Goal: Task Accomplishment & Management: Complete application form

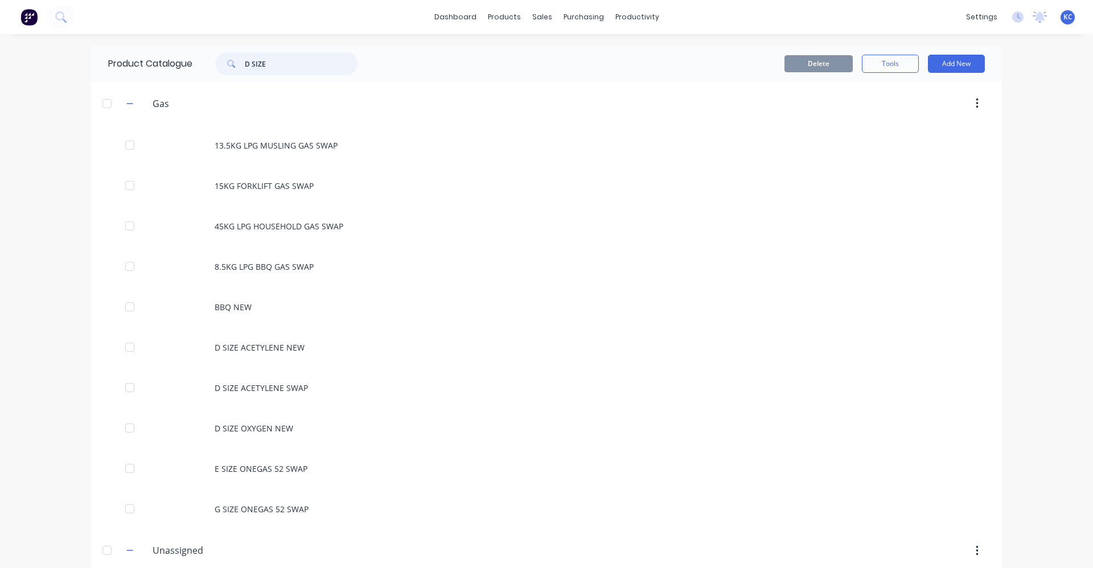
drag, startPoint x: 282, startPoint y: 62, endPoint x: 212, endPoint y: 67, distance: 70.2
click at [215, 67] on div "D SIZE" at bounding box center [286, 63] width 142 height 23
type input "D SIZE"
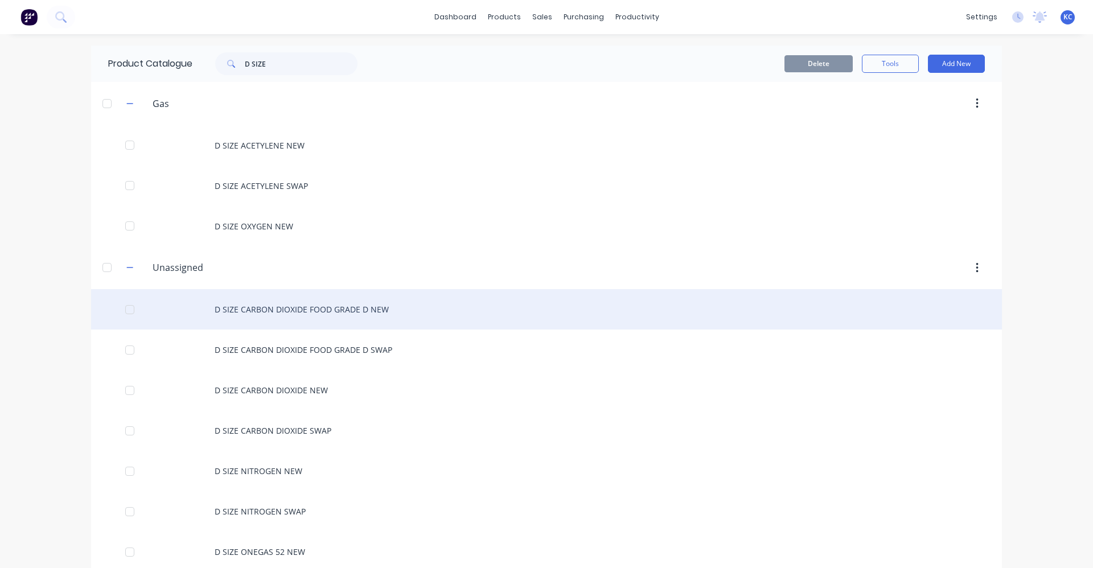
click at [366, 308] on div "D SIZE CARBON DIOXIDE FOOD GRADE D NEW" at bounding box center [546, 309] width 911 height 40
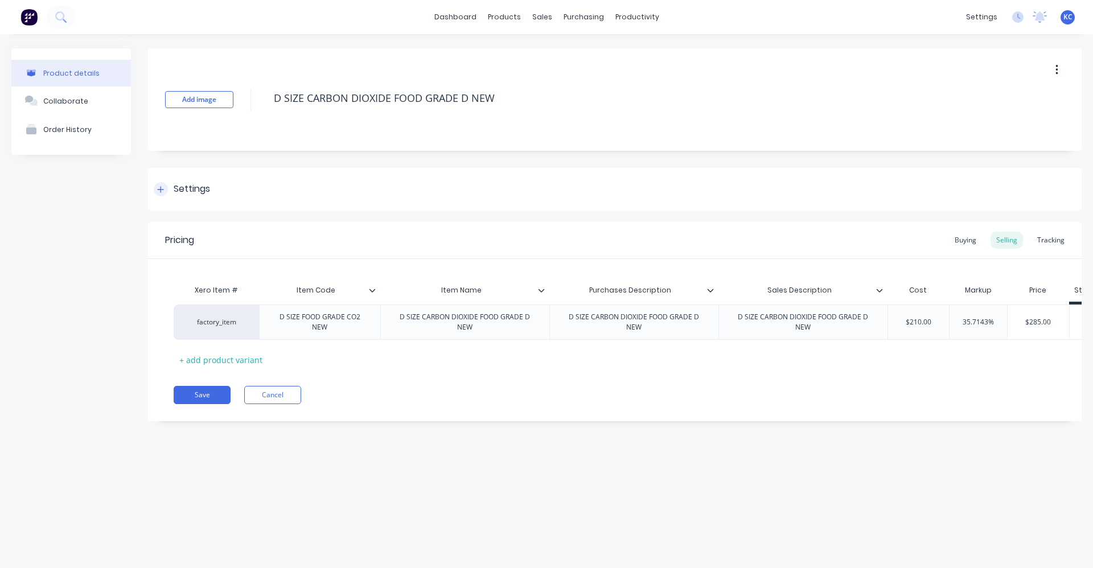
click at [175, 187] on div "Settings" at bounding box center [192, 189] width 36 height 14
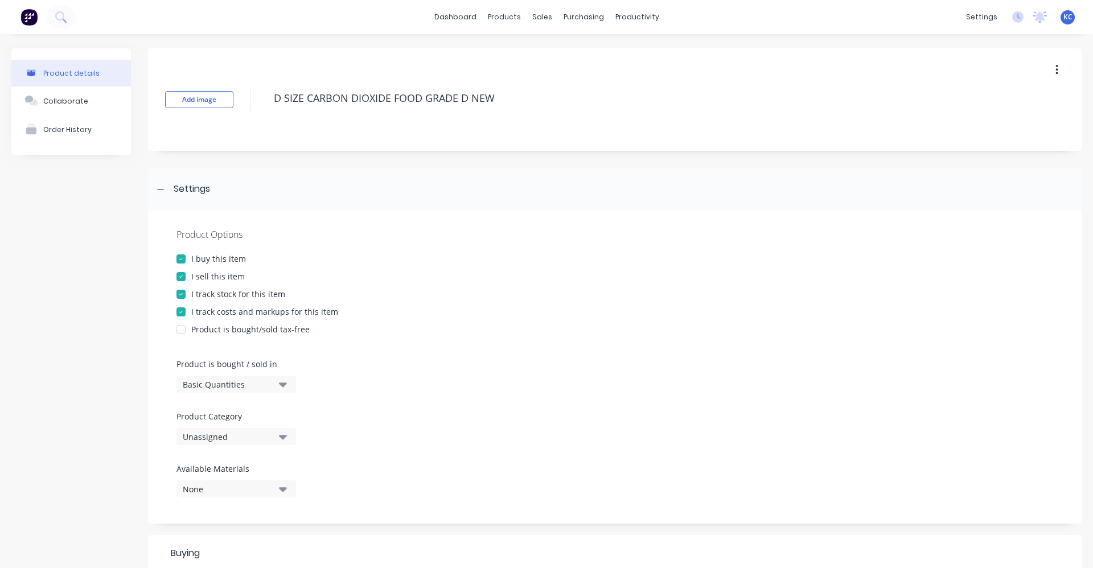
click at [288, 434] on button "Unassigned" at bounding box center [237, 436] width 120 height 17
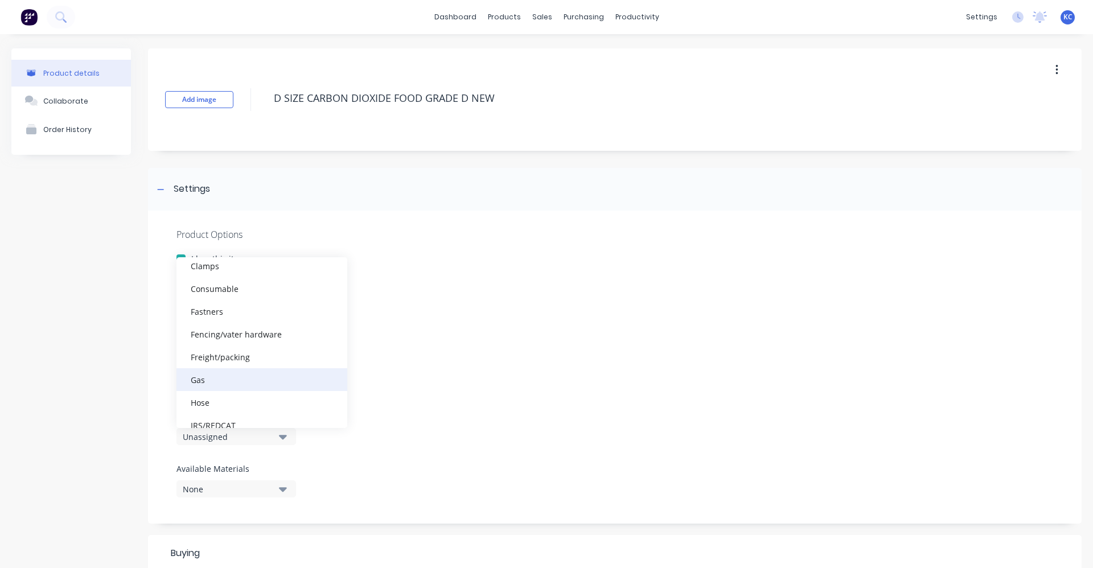
scroll to position [171, 0]
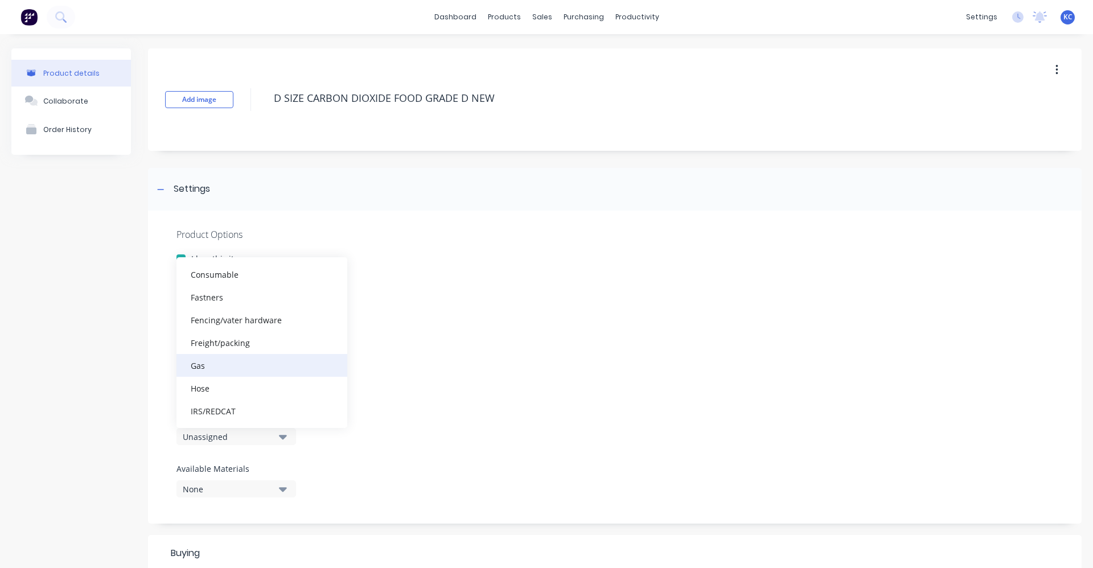
click at [232, 366] on div "Gas" at bounding box center [262, 365] width 171 height 23
type textarea "x"
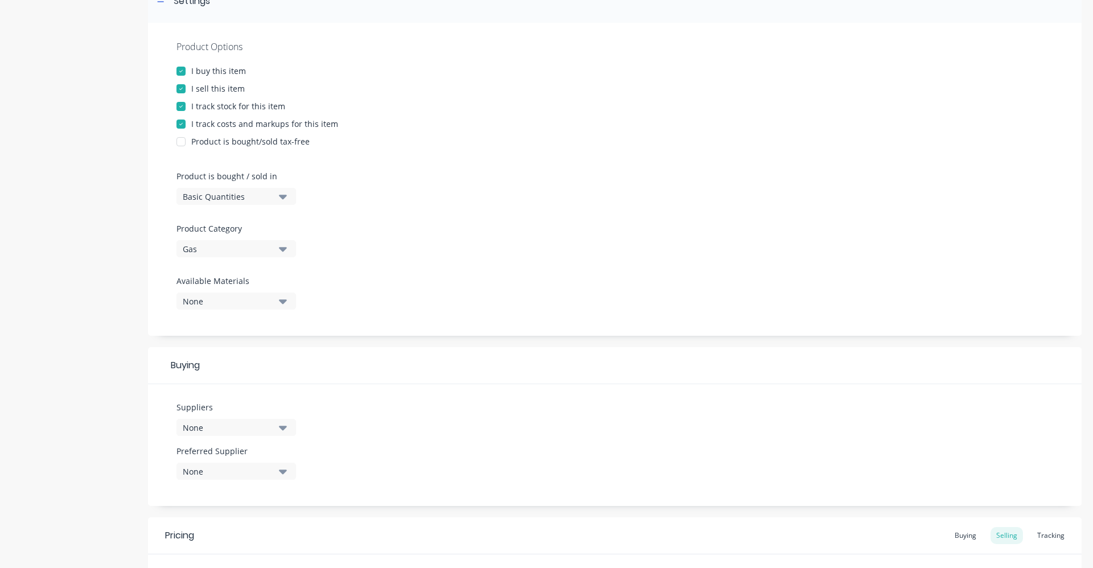
scroll to position [228, 0]
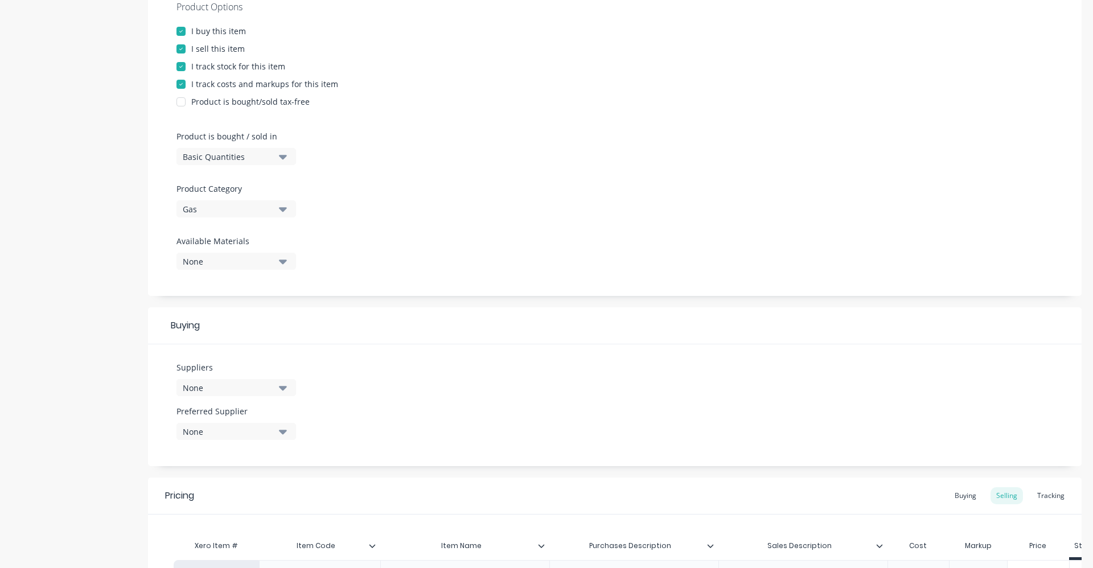
click at [291, 386] on button "None" at bounding box center [237, 387] width 120 height 17
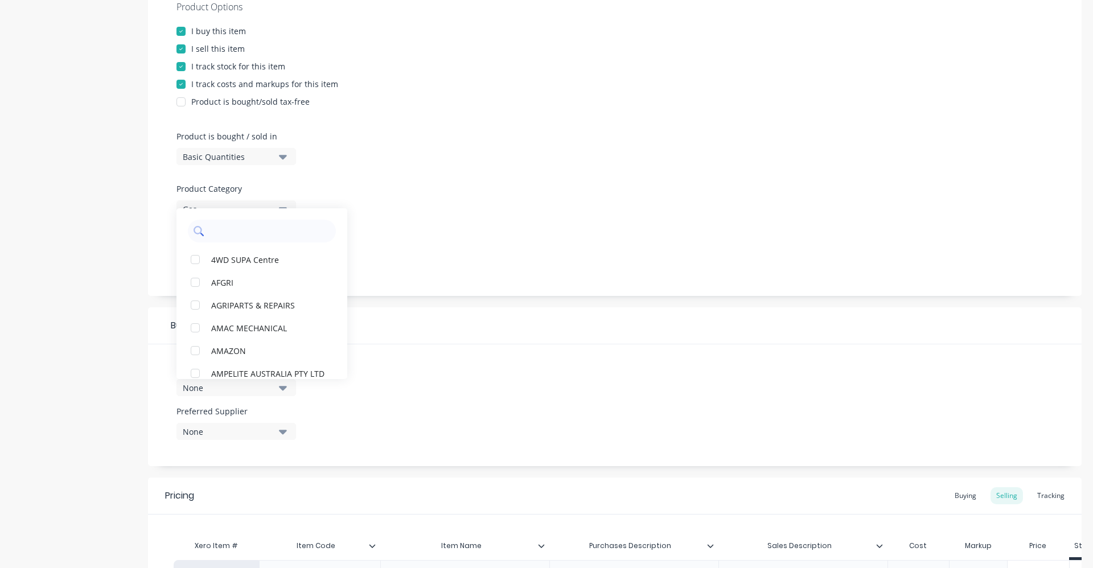
click at [275, 232] on input "text" at bounding box center [270, 231] width 121 height 23
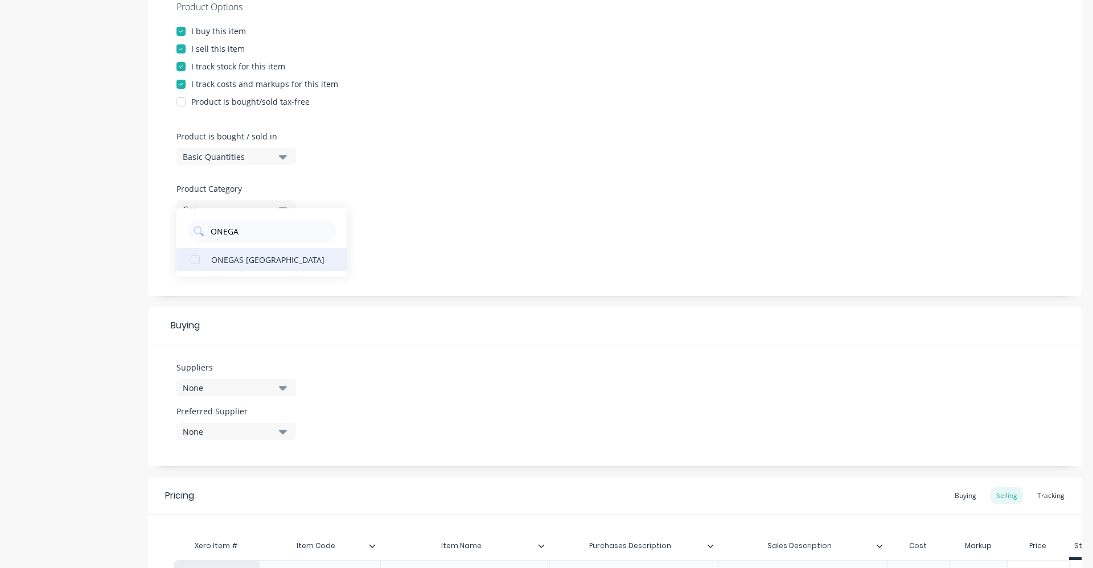
type input "ONEGA"
click at [235, 256] on div "ONEGAS [GEOGRAPHIC_DATA]" at bounding box center [268, 259] width 114 height 12
click at [454, 227] on div "Product Options I buy this item I sell this item I track stock for this item I …" at bounding box center [615, 139] width 934 height 313
click at [278, 433] on button "None" at bounding box center [237, 431] width 120 height 17
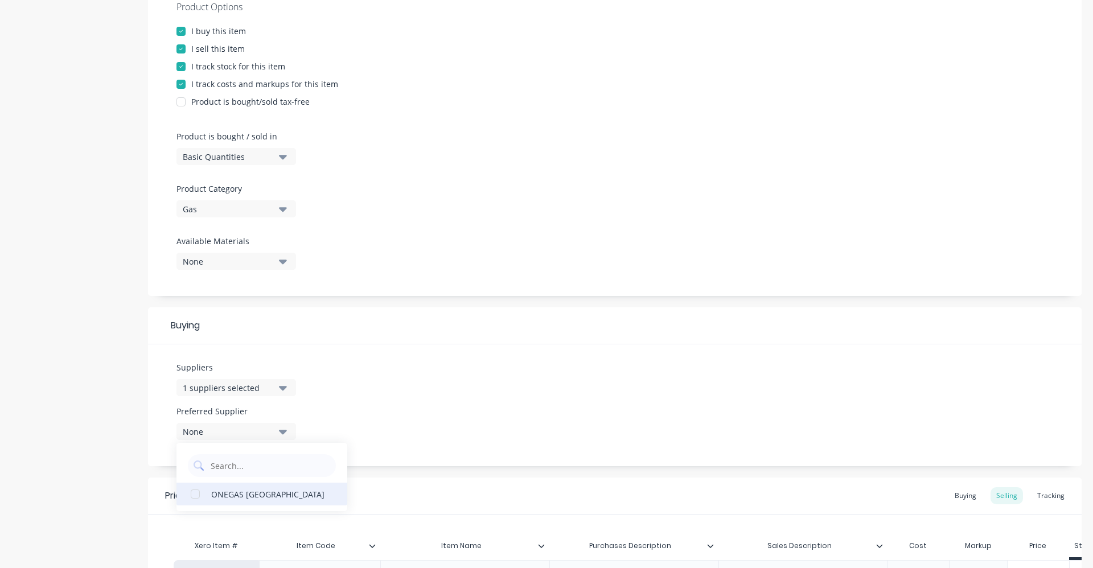
drag, startPoint x: 277, startPoint y: 488, endPoint x: 285, endPoint y: 494, distance: 9.8
click at [284, 493] on div "ONEGAS [GEOGRAPHIC_DATA]" at bounding box center [268, 494] width 114 height 12
type textarea "x"
click at [436, 399] on div "Suppliers 1 suppliers selected ONEGA Preferred Supplier [GEOGRAPHIC_DATA]" at bounding box center [615, 406] width 934 height 122
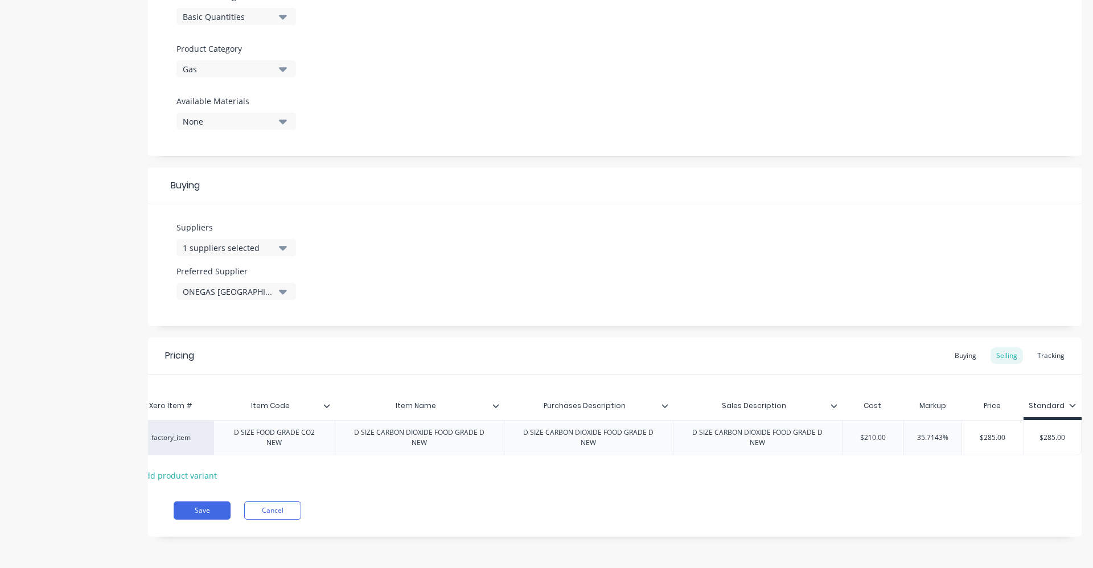
scroll to position [0, 54]
click at [965, 347] on div "Buying" at bounding box center [965, 355] width 33 height 17
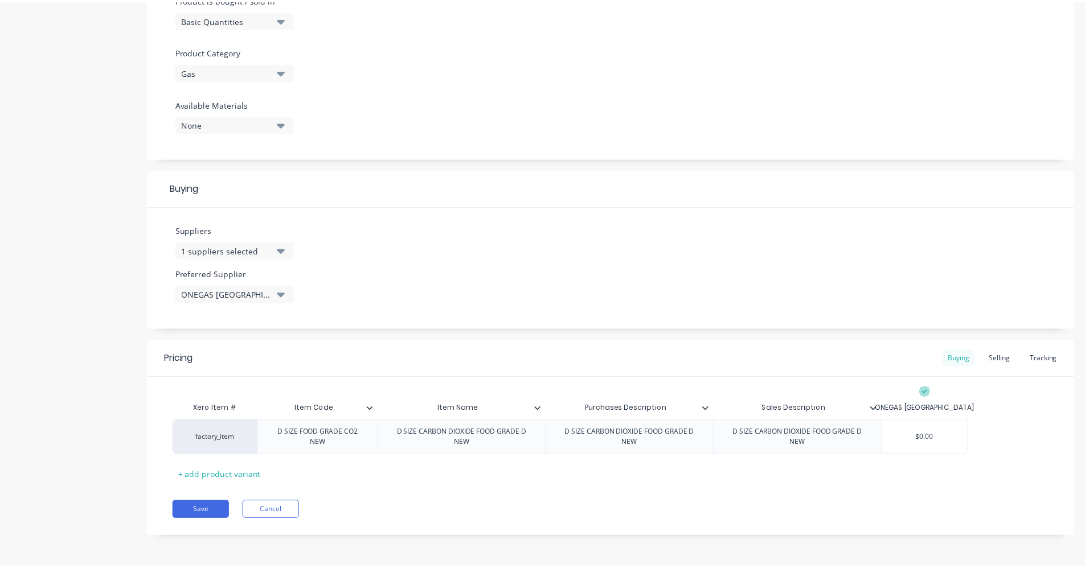
scroll to position [365, 0]
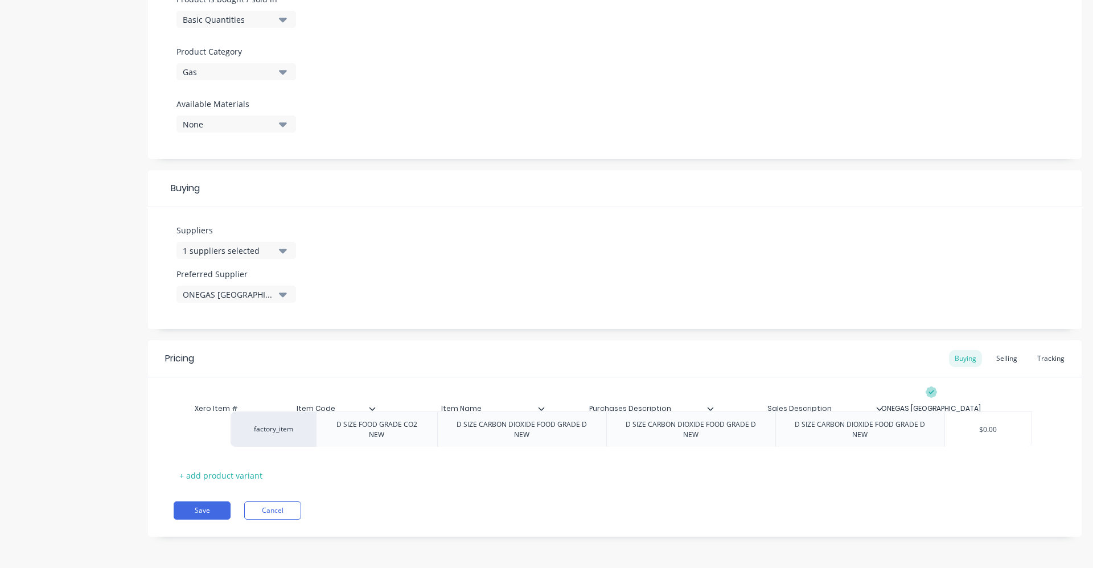
drag, startPoint x: 912, startPoint y: 447, endPoint x: 972, endPoint y: 437, distance: 60.6
click at [972, 437] on div "factory_item D SIZE FOOD GRADE CO2 NEW D SIZE CARBON DIOXIDE FOOD GRADE D NEW D…" at bounding box center [615, 437] width 883 height 35
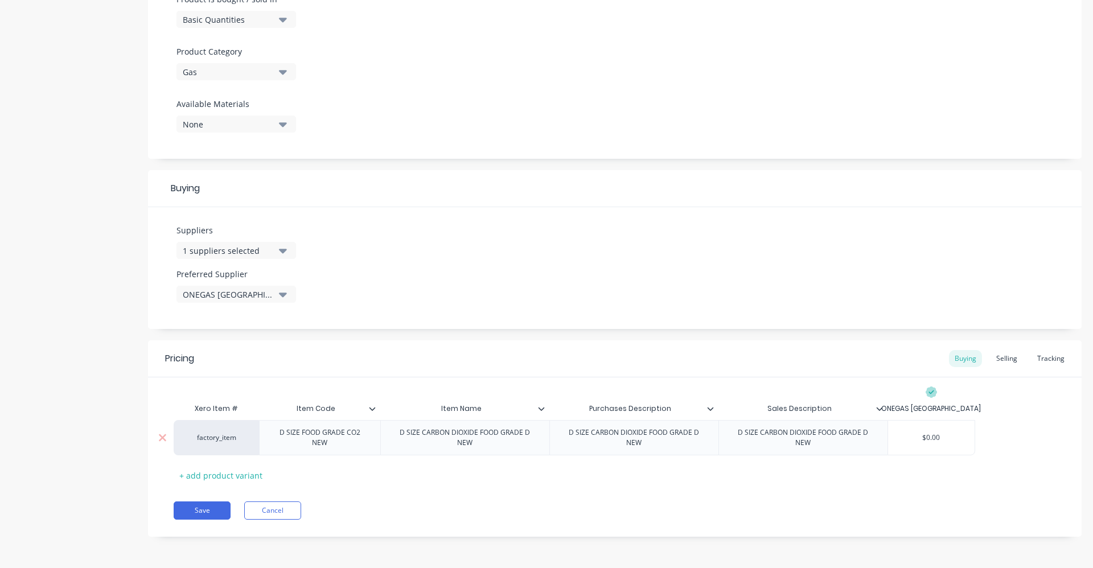
type input "$0.00"
drag, startPoint x: 919, startPoint y: 435, endPoint x: 968, endPoint y: 432, distance: 49.7
click at [968, 432] on div "$0.00 $0.00" at bounding box center [931, 438] width 87 height 28
type textarea "x"
type input "00"
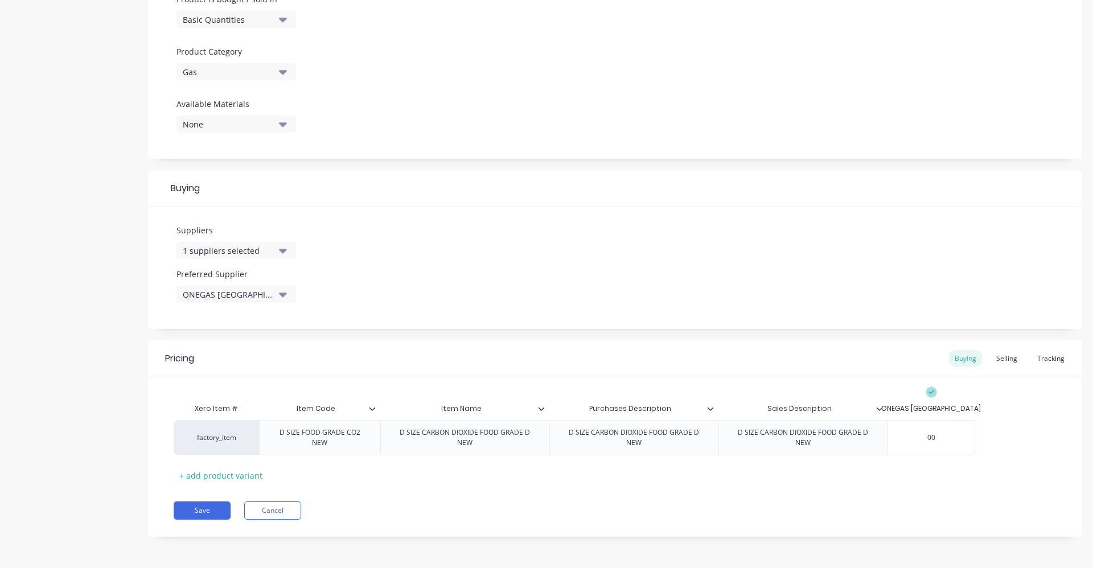
type textarea "x"
type input "0"
type textarea "x"
type input "21"
type textarea "x"
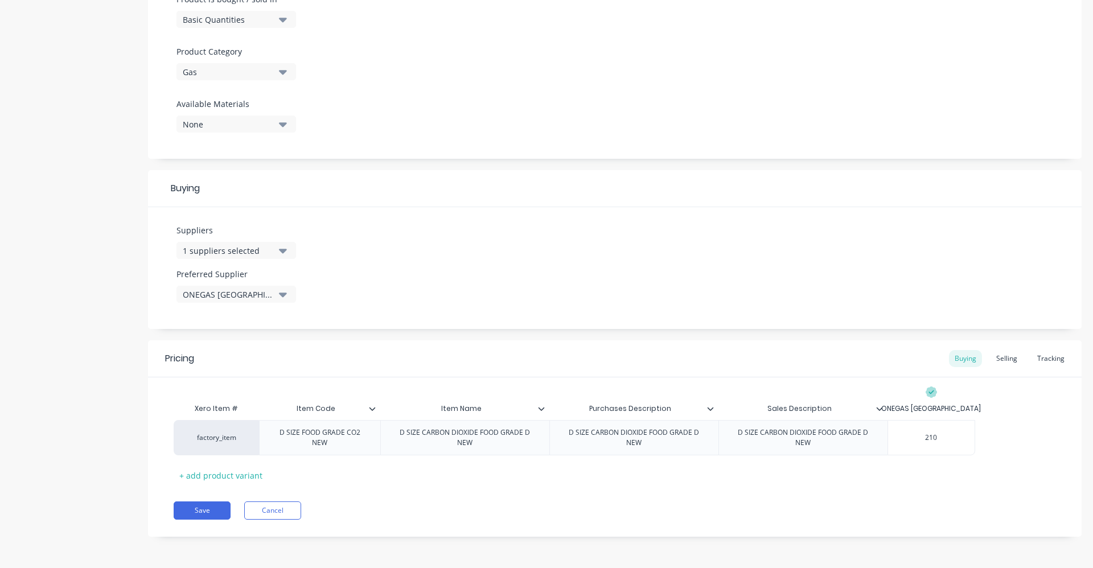
type input "210."
type textarea "x"
type input "210."
click at [1032, 432] on div "factory_item D SIZE FOOD GRADE CO2 NEW D SIZE CARBON DIOXIDE FOOD GRADE D NEW D…" at bounding box center [615, 437] width 883 height 35
click at [218, 511] on button "Save" at bounding box center [202, 511] width 57 height 18
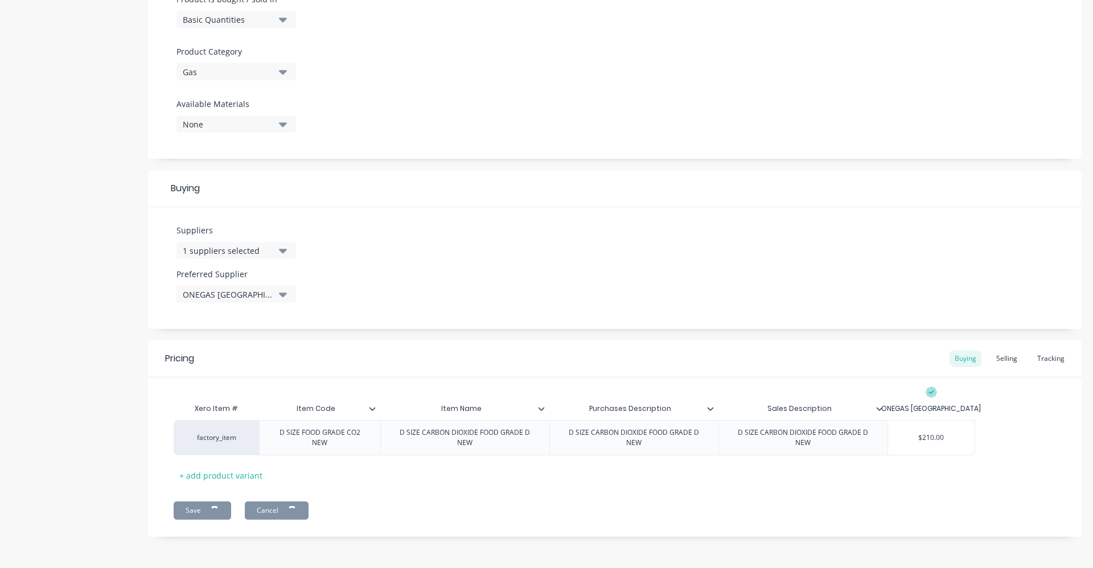
type textarea "x"
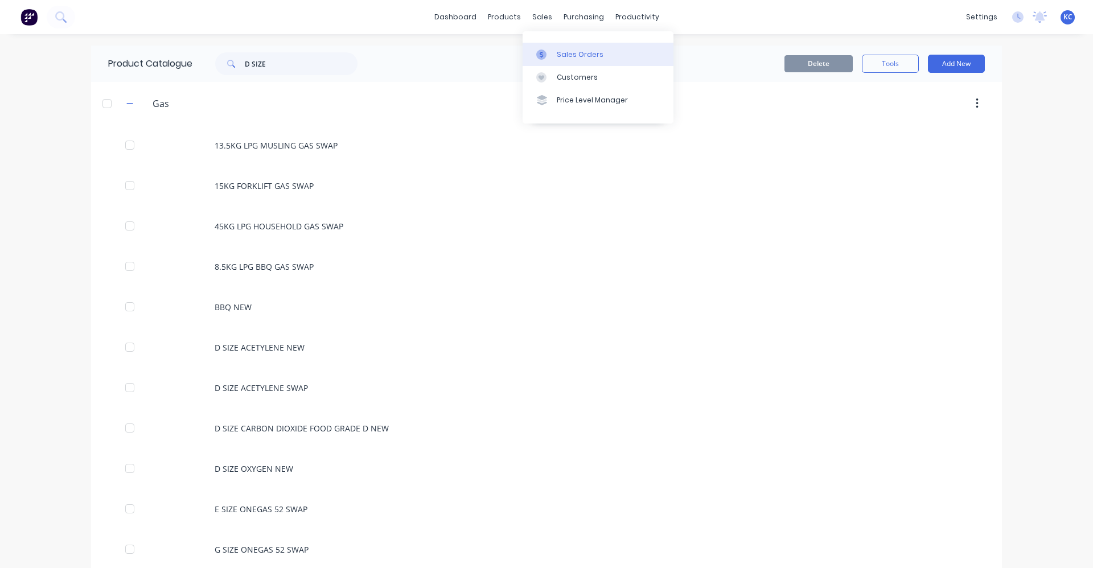
click at [563, 54] on div "Sales Orders" at bounding box center [580, 55] width 47 height 10
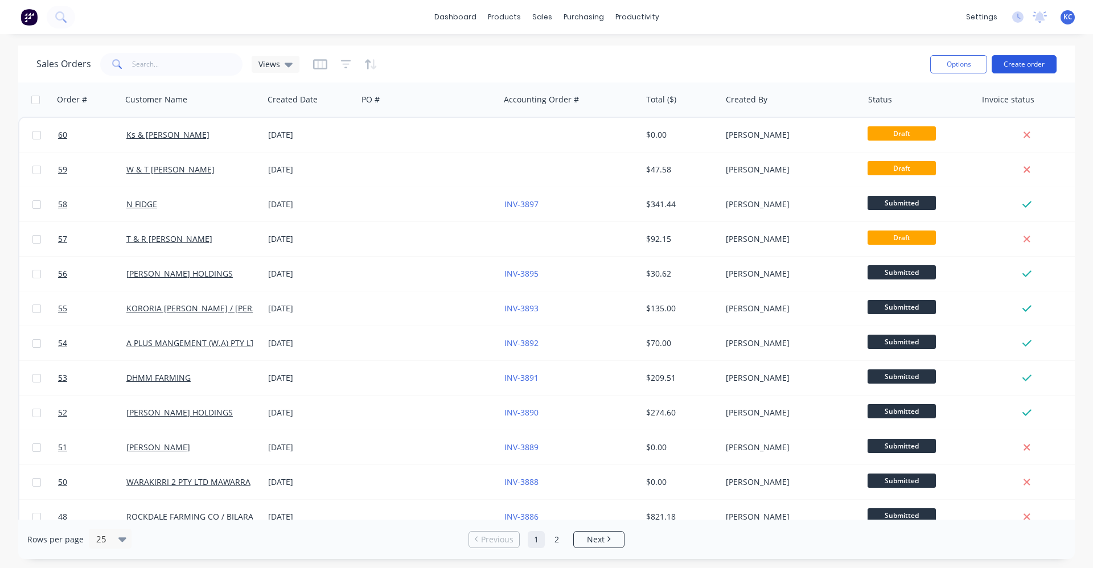
click at [1009, 67] on button "Create order" at bounding box center [1024, 64] width 65 height 18
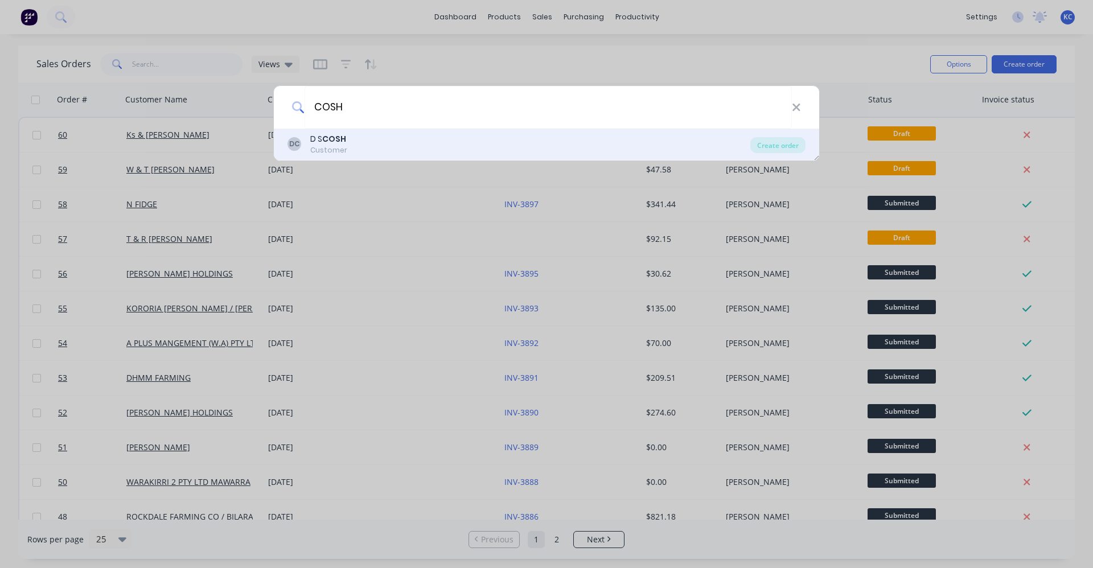
type input "COSH"
click at [440, 137] on div "DC D S COSH Customer" at bounding box center [519, 144] width 463 height 22
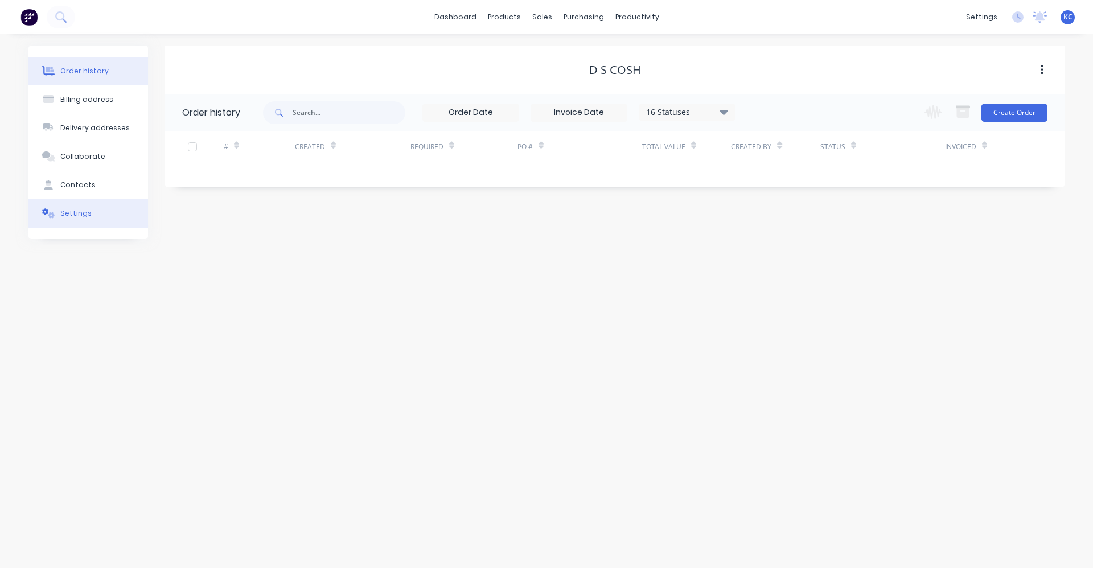
click at [107, 217] on button "Settings" at bounding box center [88, 213] width 120 height 28
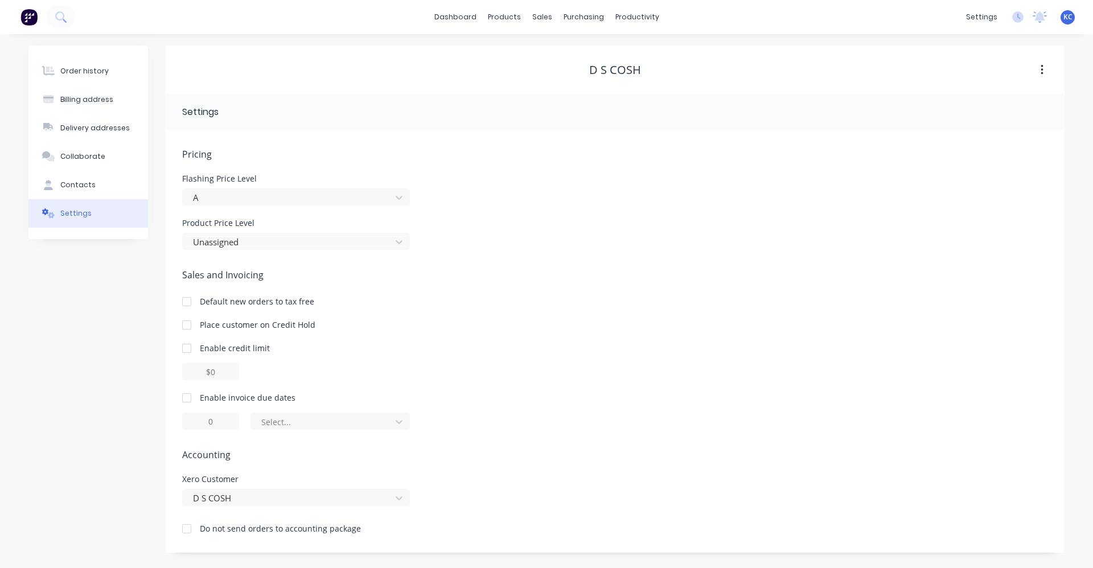
click at [184, 399] on div at bounding box center [186, 398] width 23 height 23
click at [214, 420] on input "1" at bounding box center [210, 421] width 57 height 17
type input "7"
click at [402, 426] on icon at bounding box center [399, 421] width 11 height 11
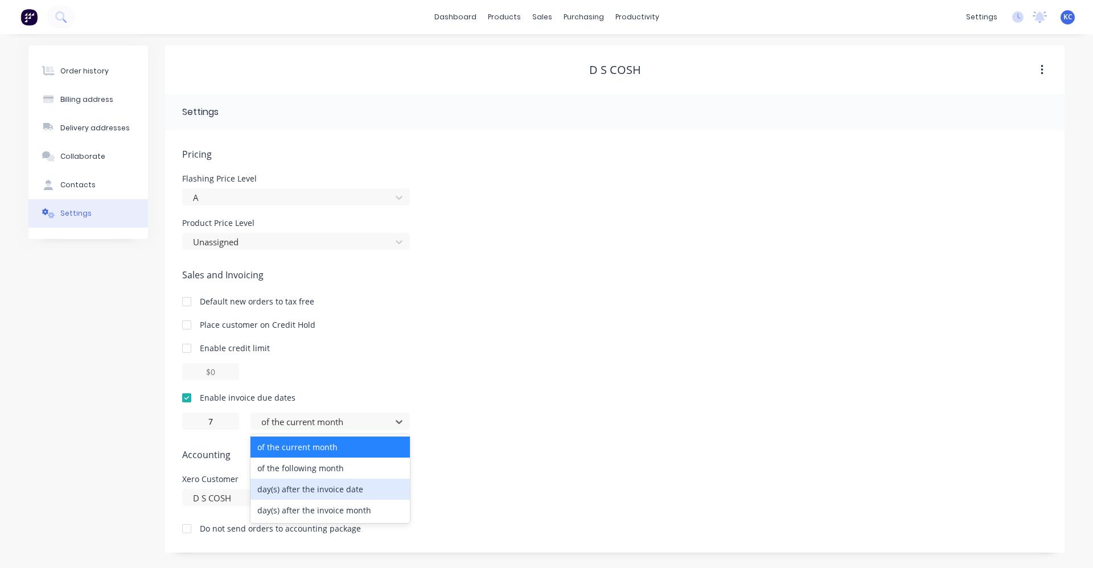
click at [350, 494] on div "day(s) after the invoice date" at bounding box center [330, 489] width 159 height 21
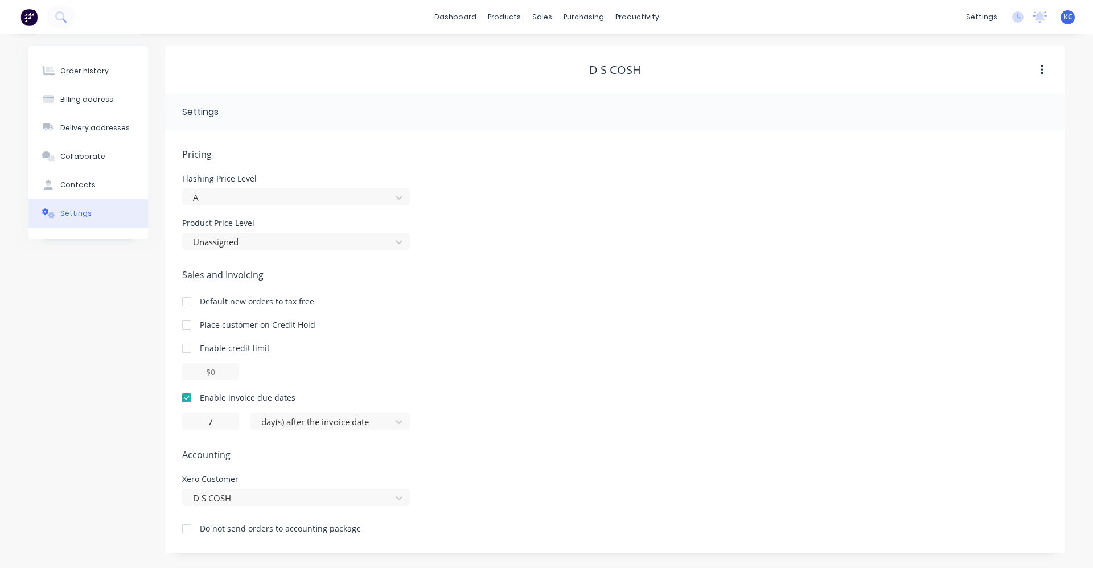
click at [532, 460] on span "Accounting" at bounding box center [615, 455] width 866 height 14
click at [113, 73] on button "Order history" at bounding box center [88, 71] width 120 height 28
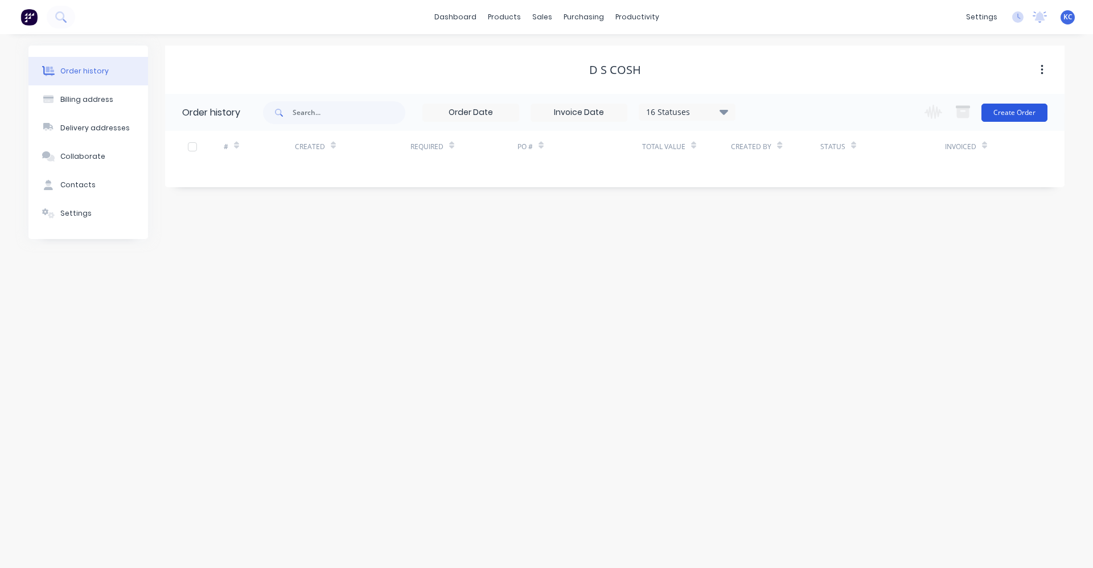
click at [1003, 110] on button "Create Order" at bounding box center [1015, 113] width 66 height 18
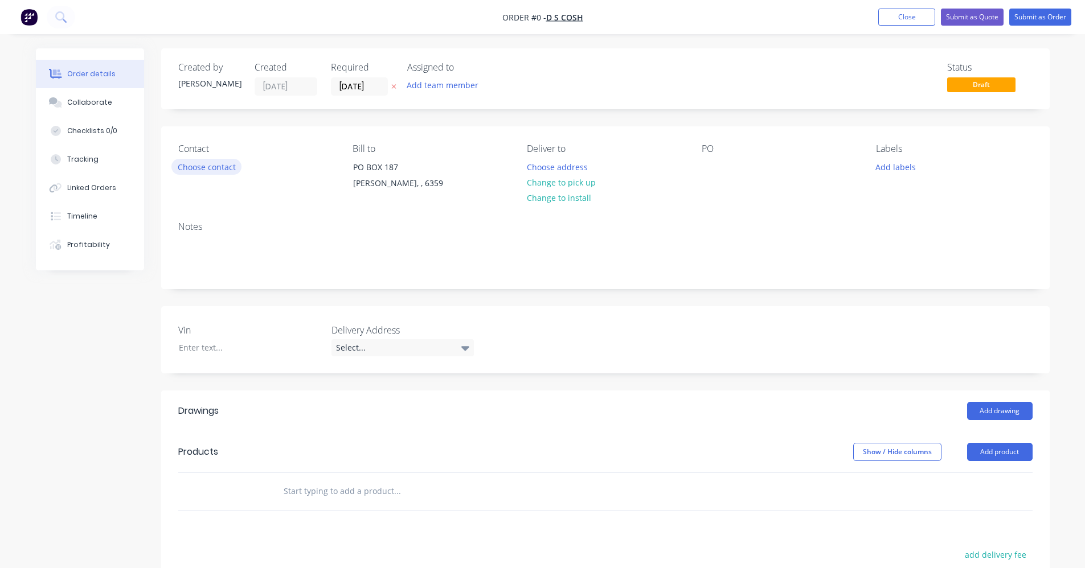
click at [236, 172] on button "Choose contact" at bounding box center [206, 166] width 70 height 15
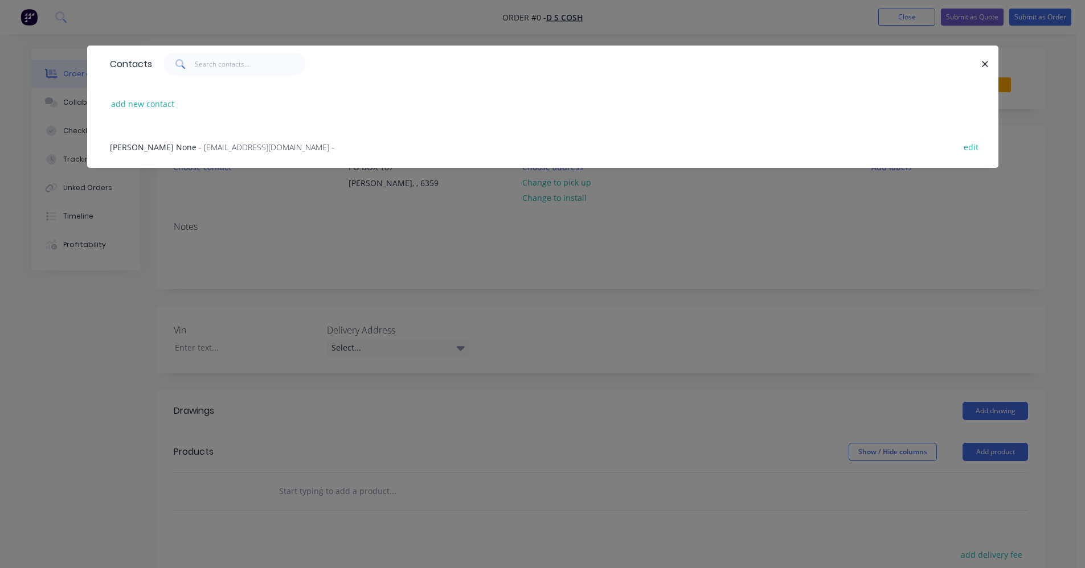
click at [227, 150] on span "- [EMAIL_ADDRESS][DOMAIN_NAME] -" at bounding box center [267, 147] width 136 height 11
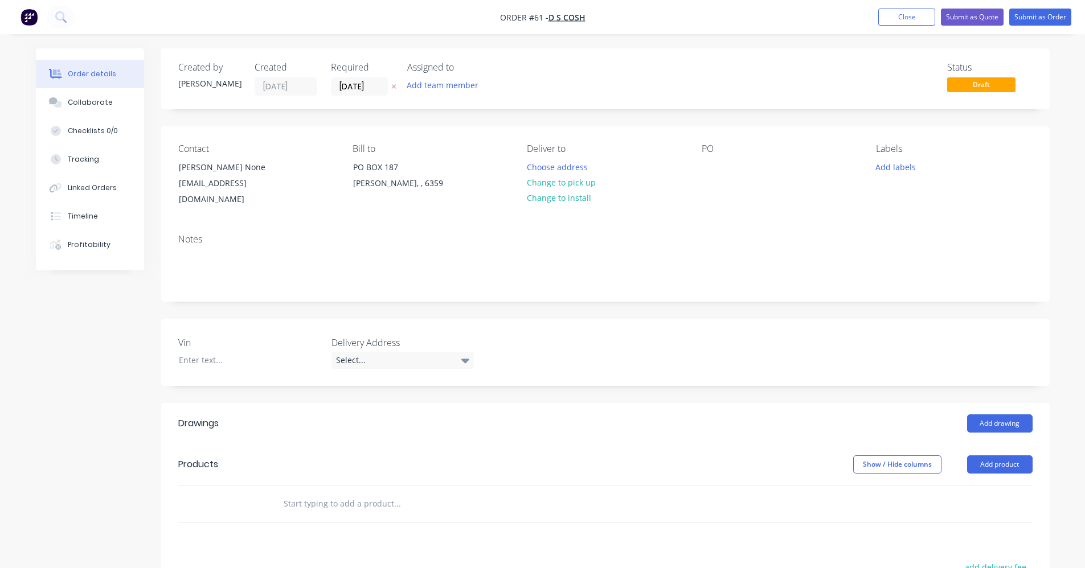
click at [258, 491] on div at bounding box center [235, 504] width 68 height 37
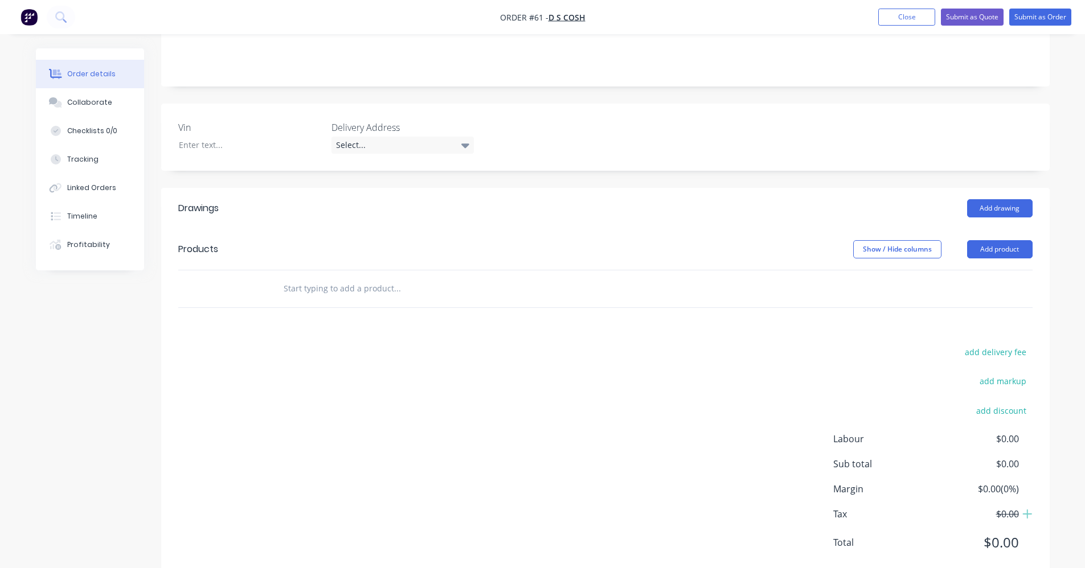
scroll to position [233, 0]
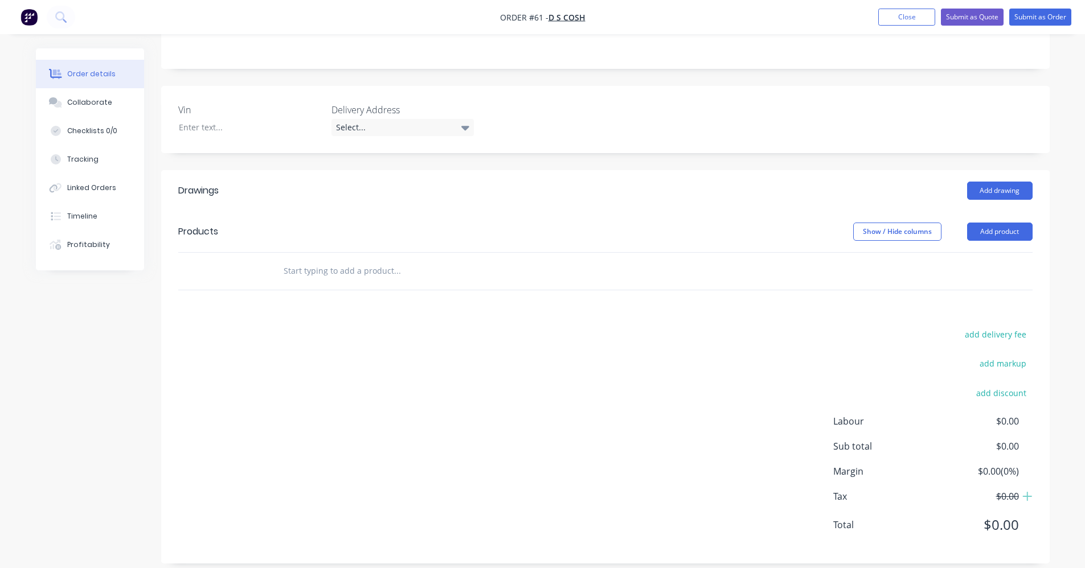
click at [324, 263] on input "text" at bounding box center [397, 271] width 228 height 23
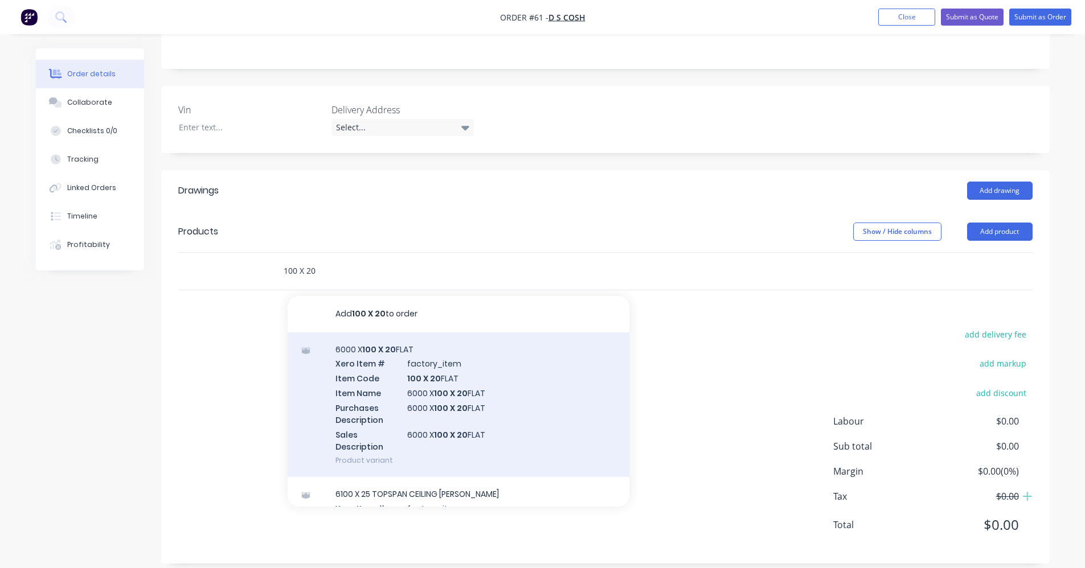
type input "100 X 20"
click at [530, 394] on div "6000 X 100 X 20 FLAT Xero Item # factory_item Item Code 100 X 20 FLAT Item Name…" at bounding box center [459, 405] width 342 height 145
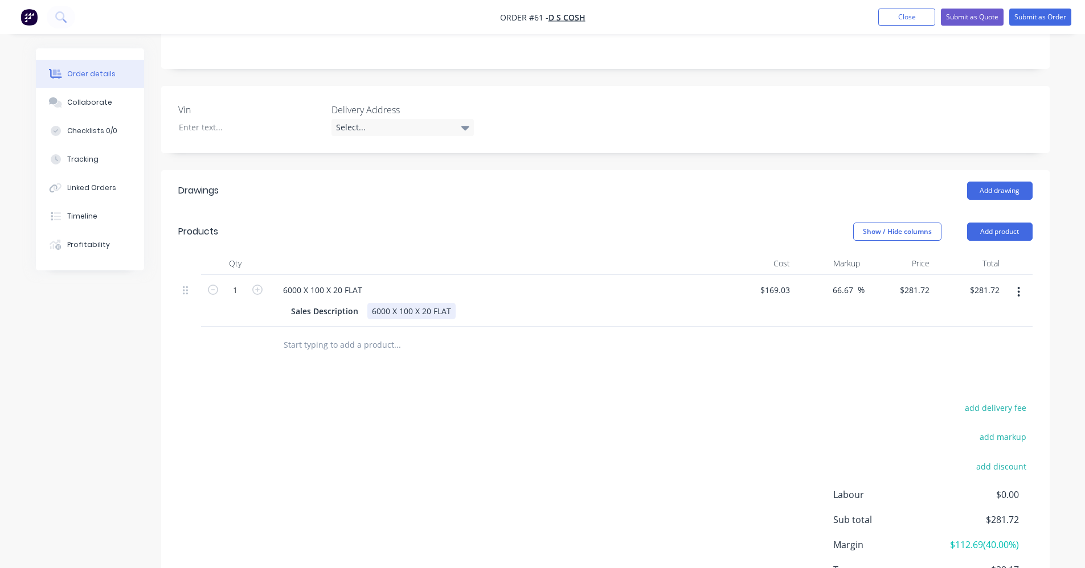
click at [385, 303] on div "6000 X 100 X 20 FLAT" at bounding box center [411, 311] width 88 height 17
click at [289, 282] on div "6000 X 100 X 20 FLAT" at bounding box center [322, 290] width 97 height 17
type input "0.6"
type input "$169.03"
click at [448, 353] on div "Drawings Add drawing Products Show / Hide columns Add product Qty Cost Markup P…" at bounding box center [605, 403] width 888 height 467
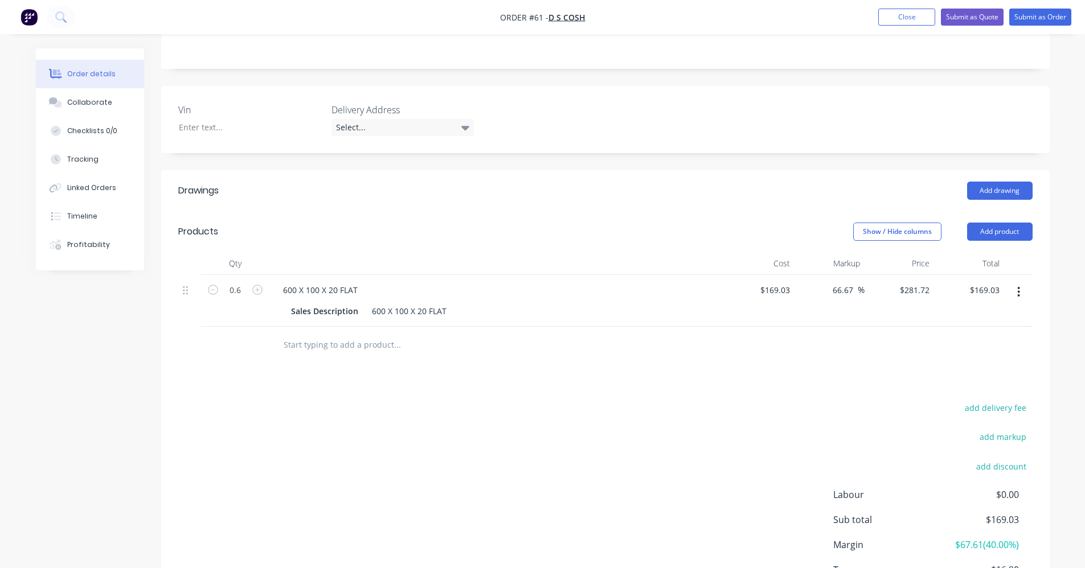
click at [673, 404] on div "add delivery fee add markup add discount Labour $0.00 Sub total $169.03 Margin …" at bounding box center [605, 510] width 854 height 220
drag, startPoint x: 900, startPoint y: 278, endPoint x: 920, endPoint y: 279, distance: 19.4
click at [920, 282] on input "281.72" at bounding box center [918, 290] width 31 height 17
type input "46.95"
click at [830, 360] on div "Drawings Add drawing Products Show / Hide columns Add product Qty Cost Markup P…" at bounding box center [605, 403] width 888 height 467
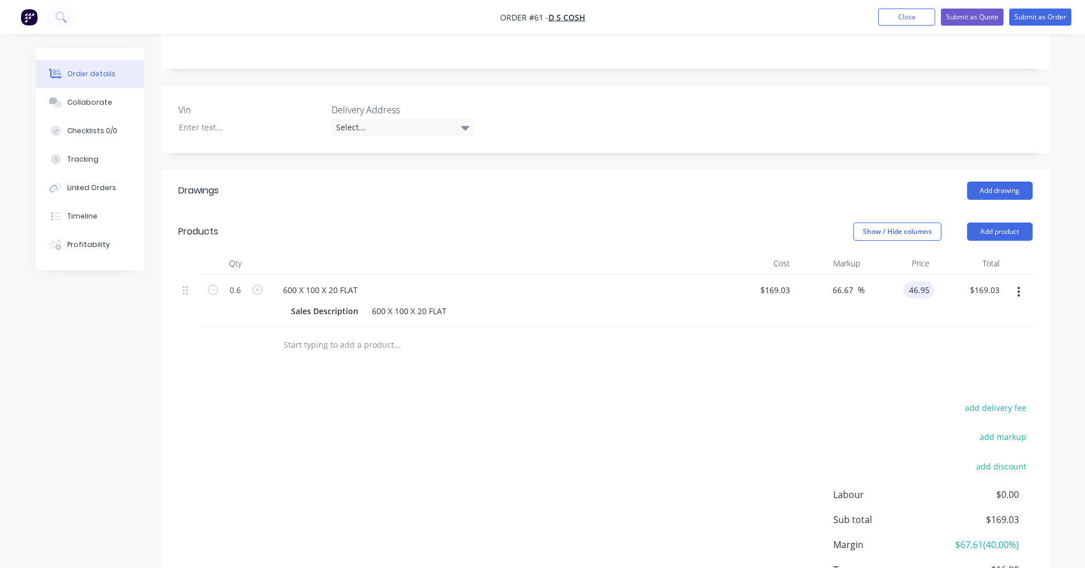
type input "-72.22"
type input "$46.95"
type input "$28.17"
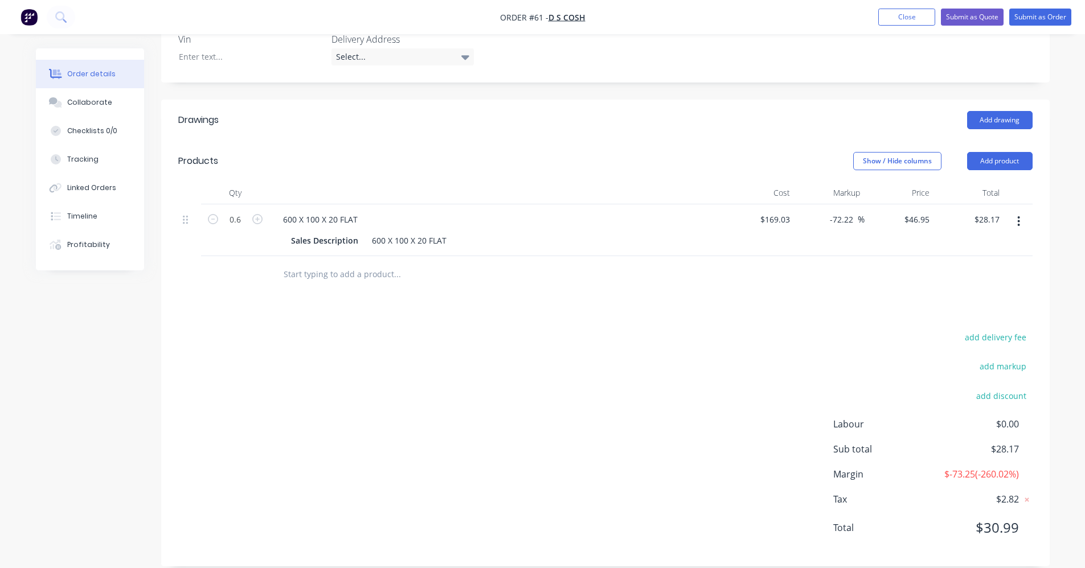
scroll to position [306, 0]
click at [236, 208] on input "0.6" at bounding box center [235, 216] width 30 height 17
click at [243, 208] on input "0.6" at bounding box center [235, 216] width 30 height 17
type input "0.5"
click at [360, 335] on div "add delivery fee add markup add discount Labour $0.00 Sub total $28.17 Margin $…" at bounding box center [605, 437] width 854 height 220
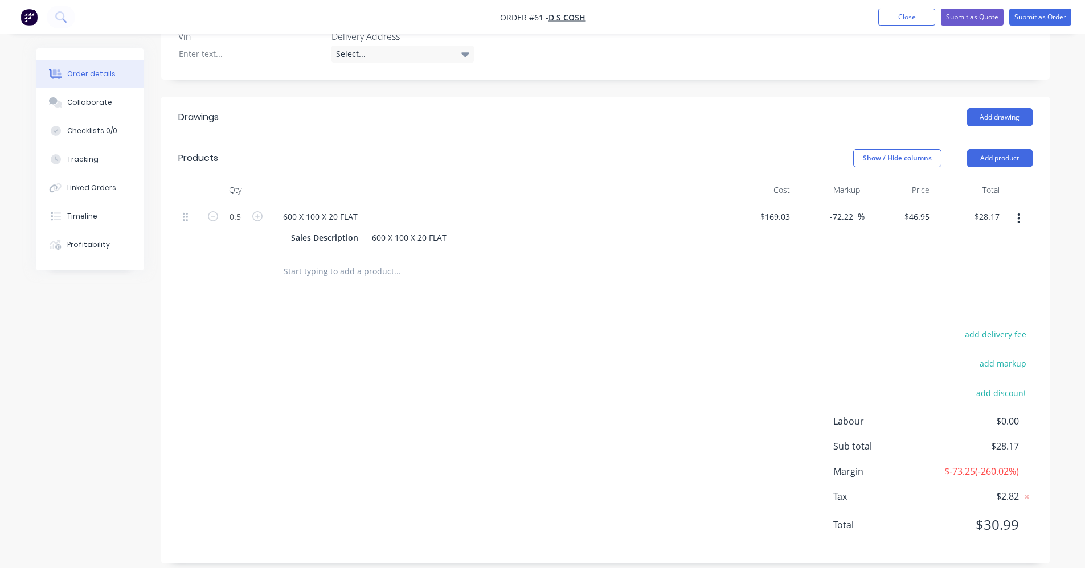
type input "$23.48"
click at [238, 208] on input "0.5" at bounding box center [235, 216] width 30 height 17
type input "0.6"
type input "$28.17"
click at [437, 353] on div "add delivery fee add markup add discount Labour $0.00 Sub total $28.17 Margin $…" at bounding box center [605, 437] width 854 height 220
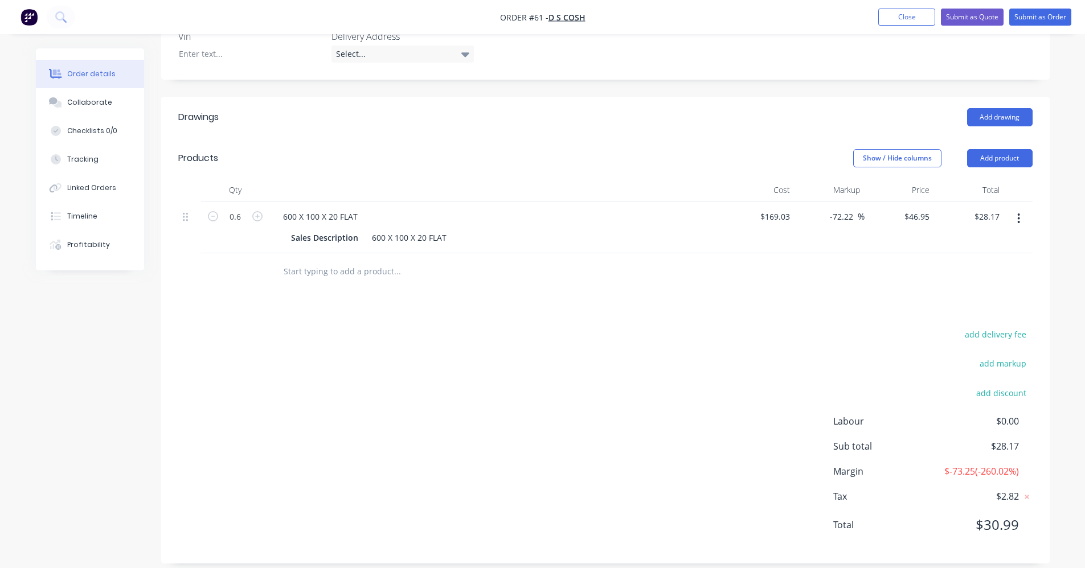
click at [342, 264] on input "text" at bounding box center [397, 271] width 228 height 23
click at [616, 284] on div "Drawings Add drawing Products Show / Hide columns Add product Qty Cost Markup P…" at bounding box center [605, 330] width 888 height 467
click at [380, 262] on input "text" at bounding box center [397, 271] width 228 height 23
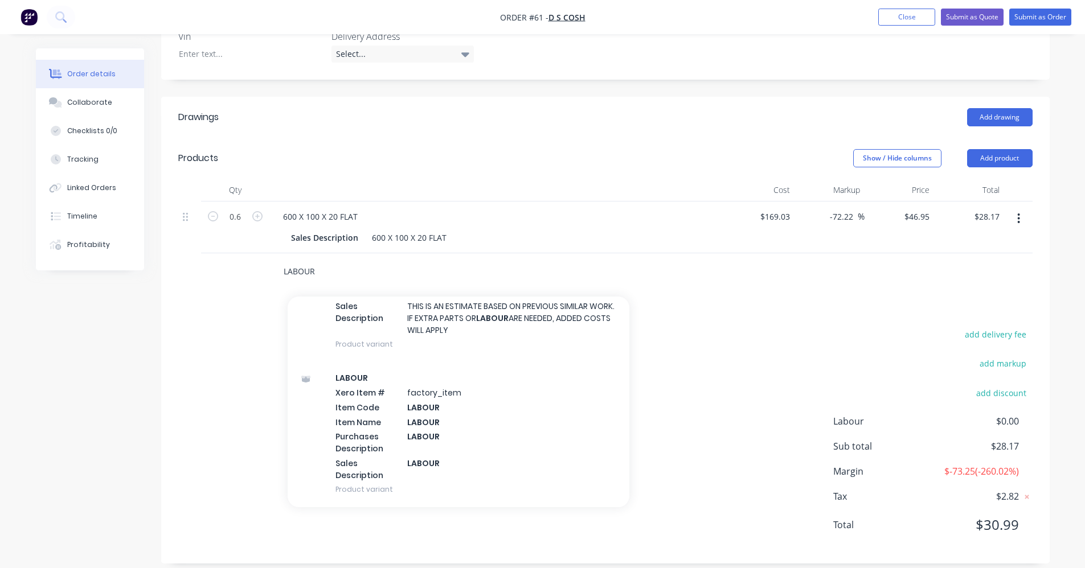
scroll to position [342, 0]
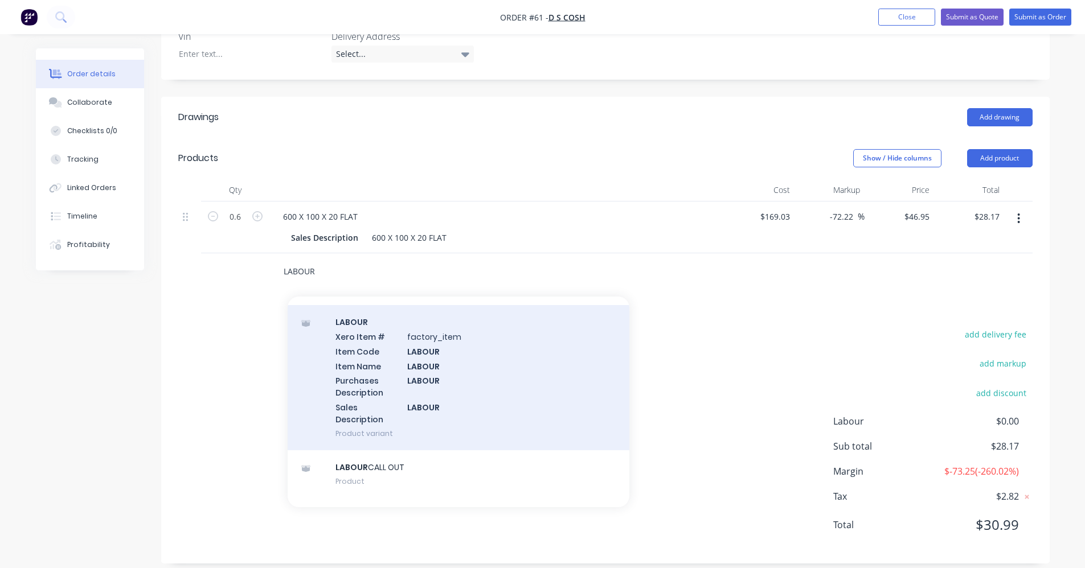
type input "LABOUR"
click at [441, 401] on div "LABOUR Xero Item # factory_item Item Code LABOUR Item Name LABOUR Purchases Des…" at bounding box center [459, 377] width 342 height 145
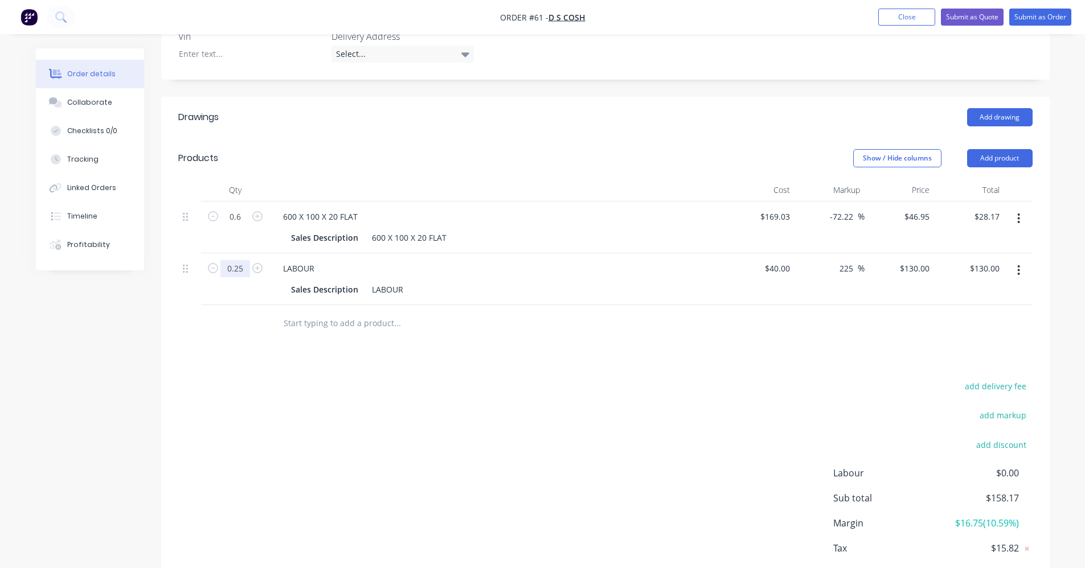
type input "0.25"
click at [353, 379] on div "add delivery fee add markup add discount Labour $0.00 Sub total $158.17 Margin …" at bounding box center [605, 489] width 854 height 220
type input "$32.50"
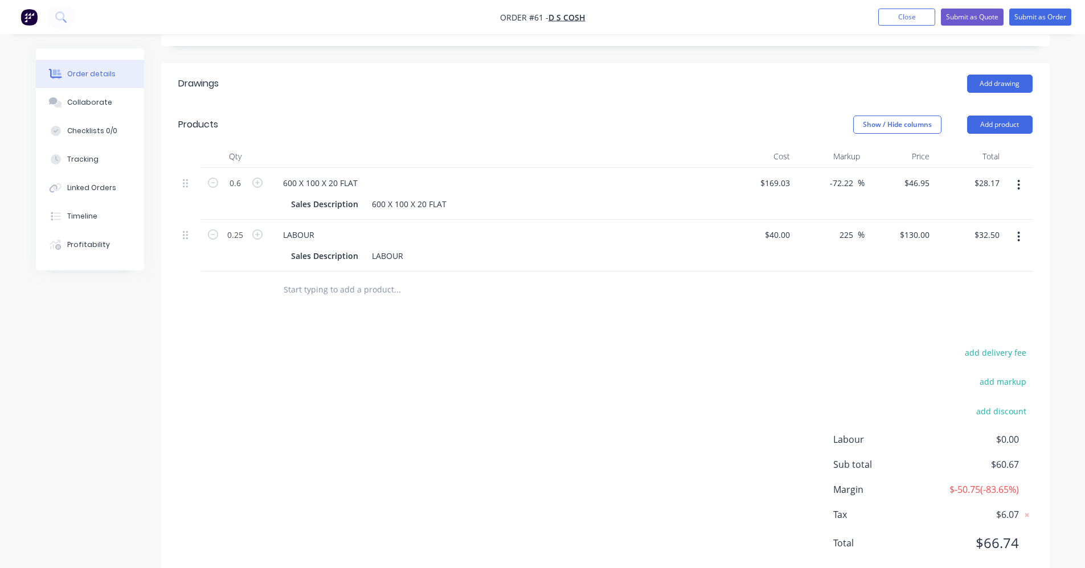
scroll to position [358, 0]
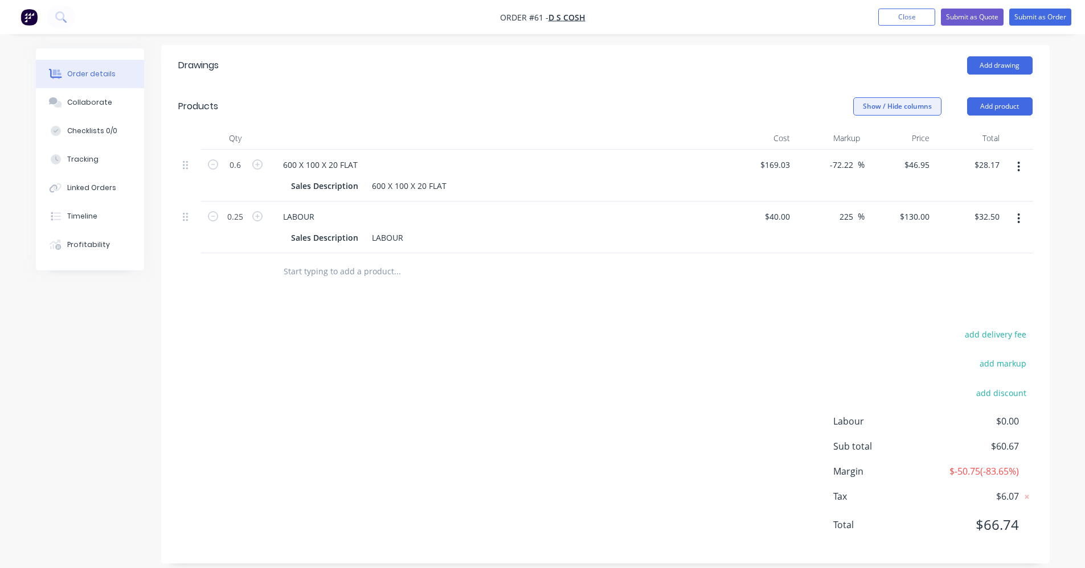
click at [906, 97] on button "Show / Hide columns" at bounding box center [897, 106] width 88 height 18
click at [884, 150] on div "Markup" at bounding box center [891, 147] width 67 height 10
click at [874, 147] on span at bounding box center [872, 147] width 10 height 10
click at [858, 142] on input "Markup" at bounding box center [858, 142] width 0 height 0
click at [873, 130] on span at bounding box center [872, 131] width 10 height 10
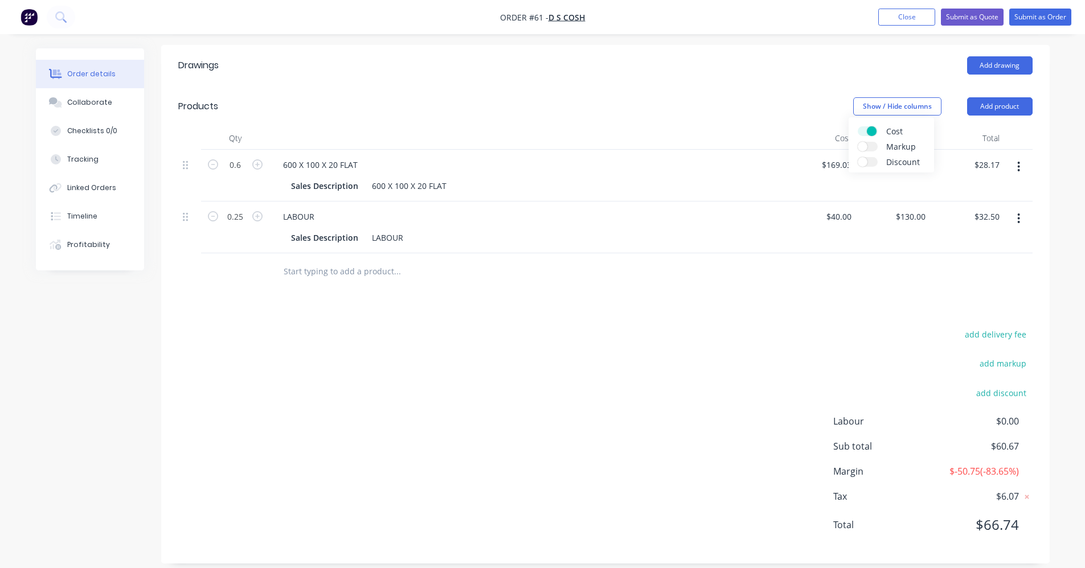
click at [858, 126] on input "Cost" at bounding box center [858, 126] width 0 height 0
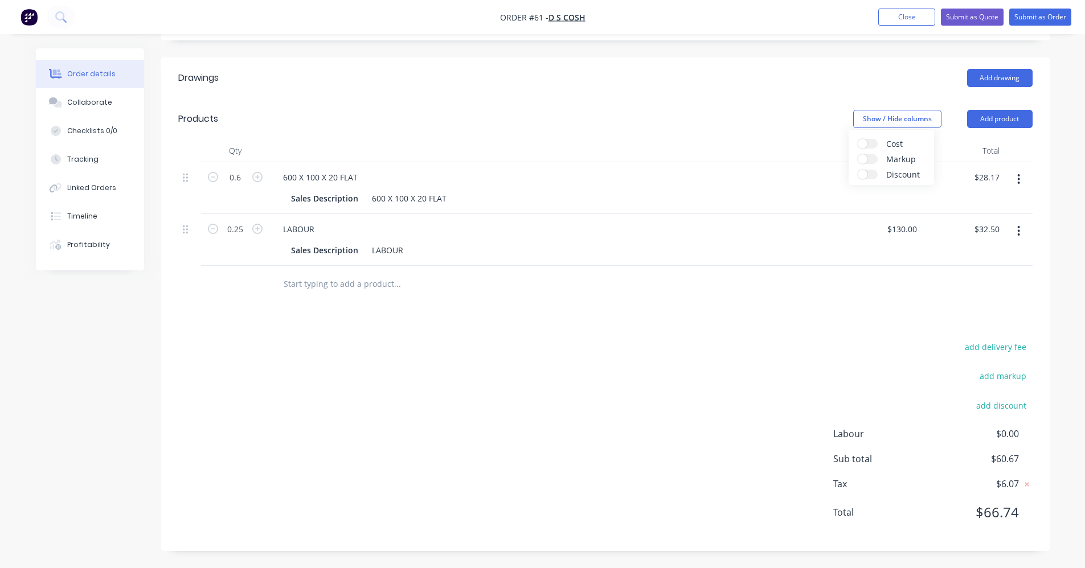
scroll to position [333, 0]
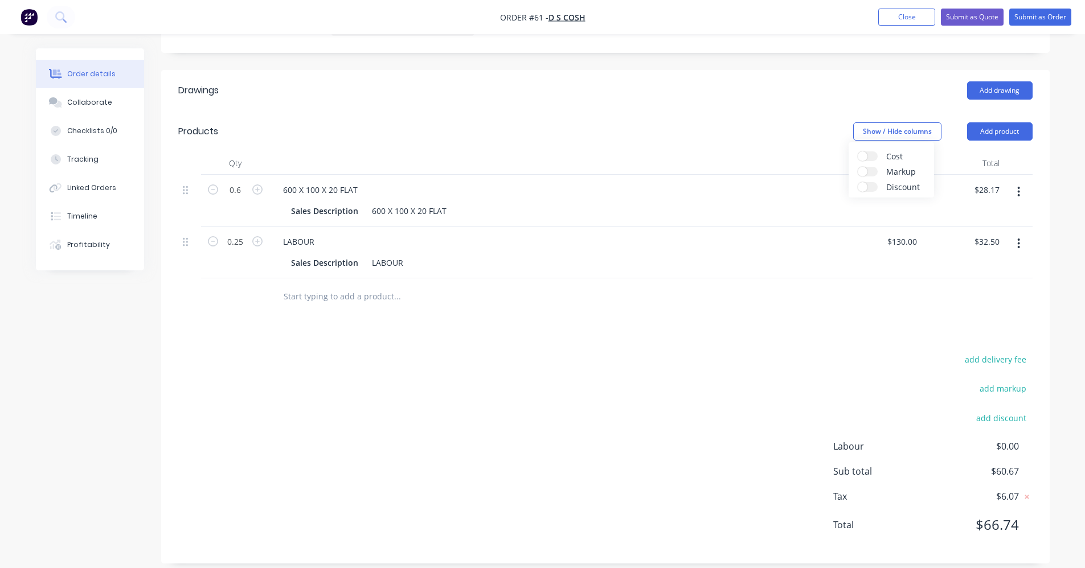
click at [817, 293] on div at bounding box center [605, 296] width 854 height 37
click at [285, 285] on input "text" at bounding box center [397, 296] width 228 height 23
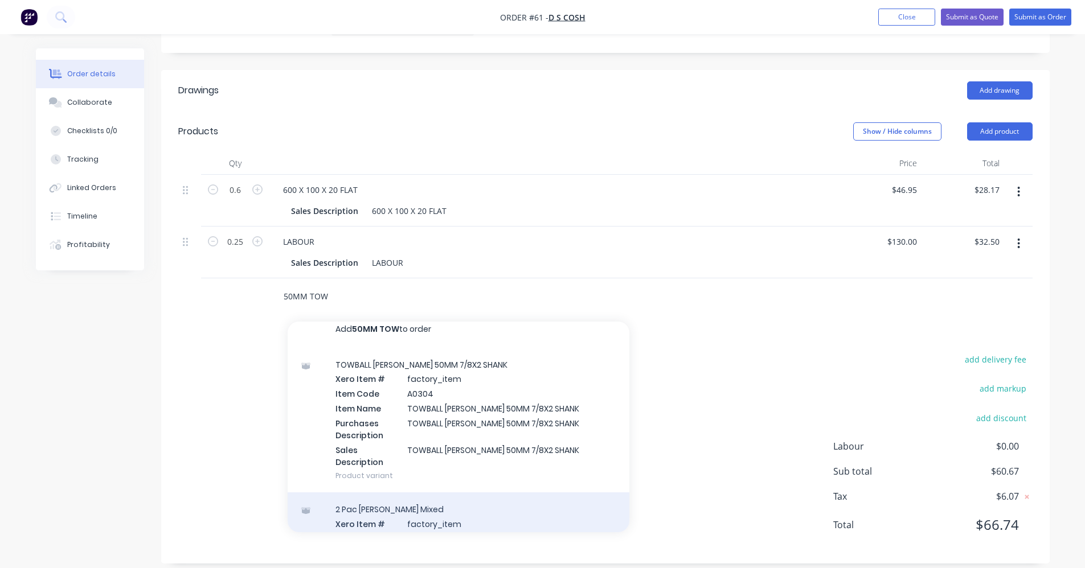
scroll to position [0, 0]
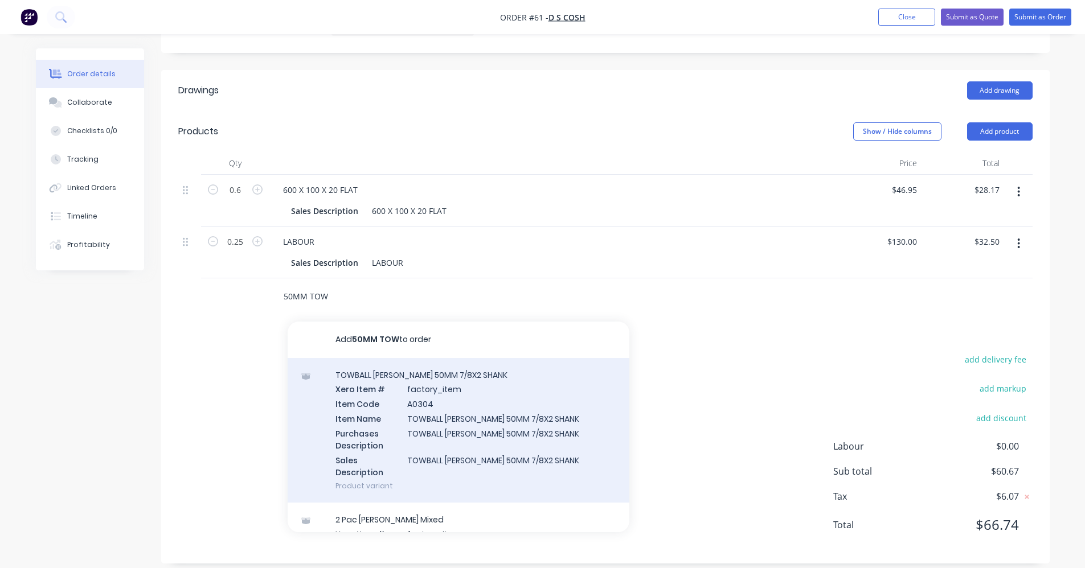
type input "50MM TOW"
click at [463, 376] on div "TOWBALL [PERSON_NAME] 50MM 7/8X2 SHANK Xero Item # factory_item Item Code A0304…" at bounding box center [459, 430] width 342 height 145
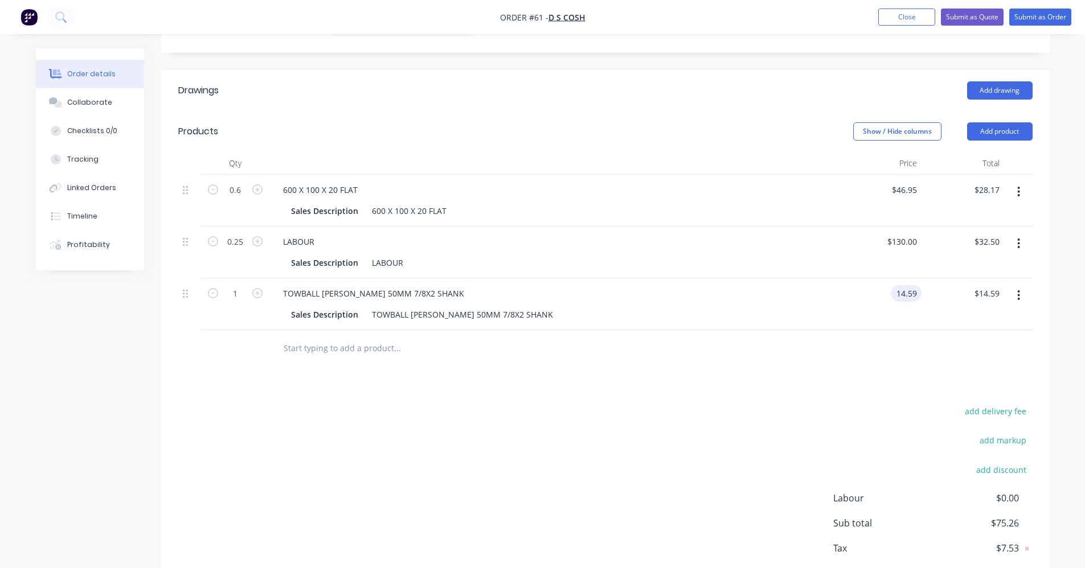
drag, startPoint x: 891, startPoint y: 281, endPoint x: 912, endPoint y: 280, distance: 21.1
click at [912, 285] on input "14.59" at bounding box center [908, 293] width 26 height 17
type input "$14.59"
click at [909, 368] on div "Drawings Add drawing Products Show / Hide columns Add product Qty Price Total 0…" at bounding box center [605, 343] width 888 height 546
type input "0.5"
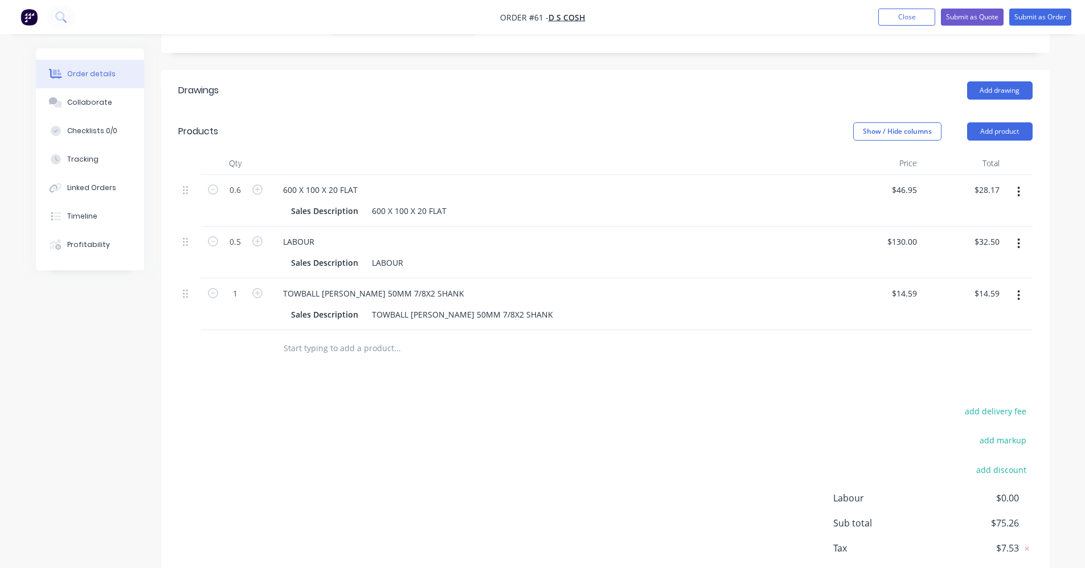
type input "$65.00"
click at [442, 409] on div "add delivery fee add markup add discount Labour $0.00 Sub total $75.26 Tax $7.5…" at bounding box center [605, 501] width 854 height 195
click at [242, 235] on input "0.5" at bounding box center [235, 241] width 30 height 17
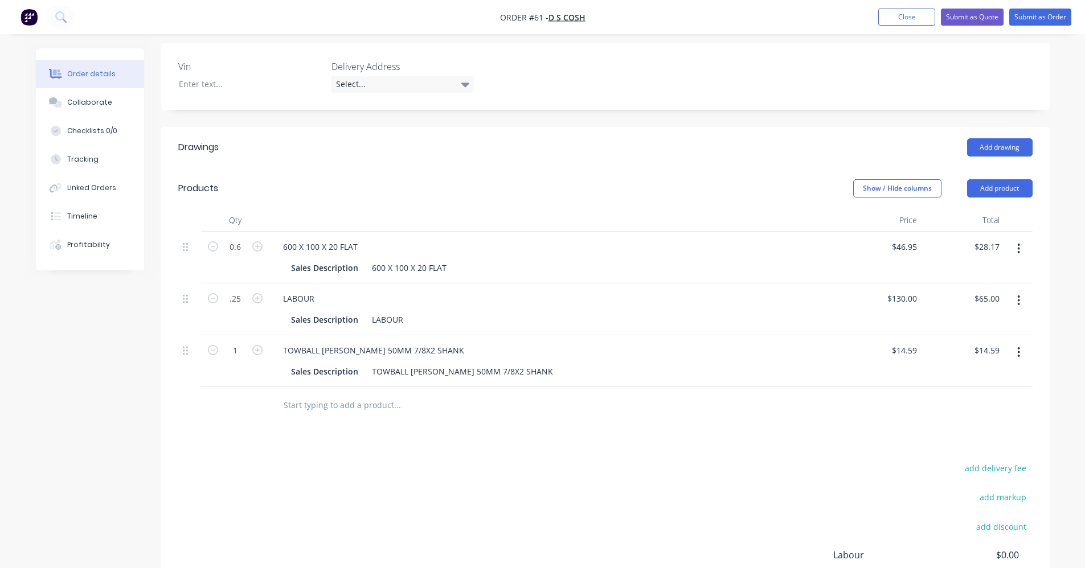
type input "0.25"
click at [520, 509] on div "add delivery fee add markup add discount Labour $0.00 Sub total $107.76 Tax $10…" at bounding box center [605, 558] width 854 height 195
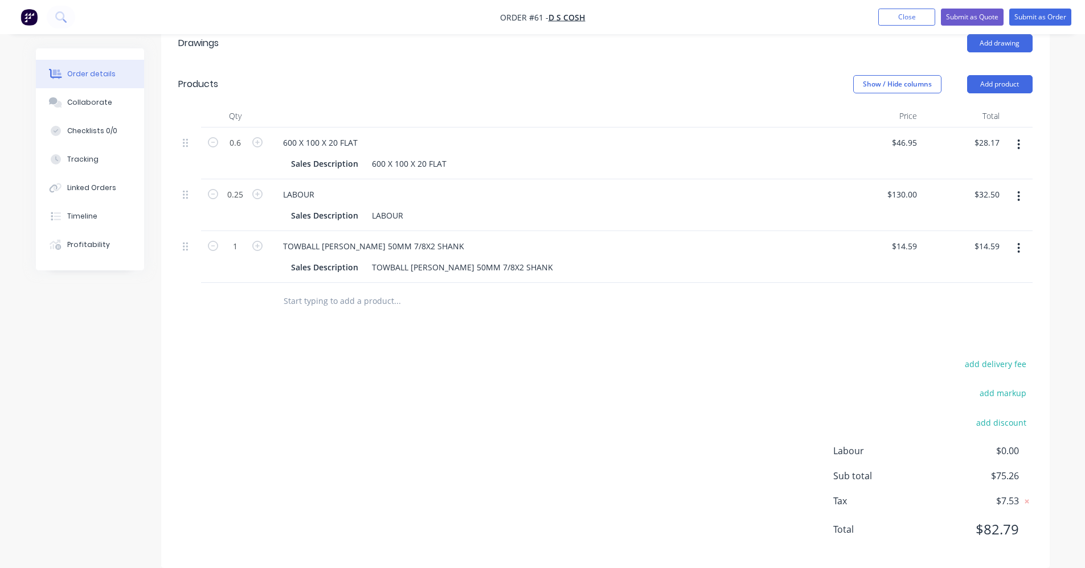
scroll to position [385, 0]
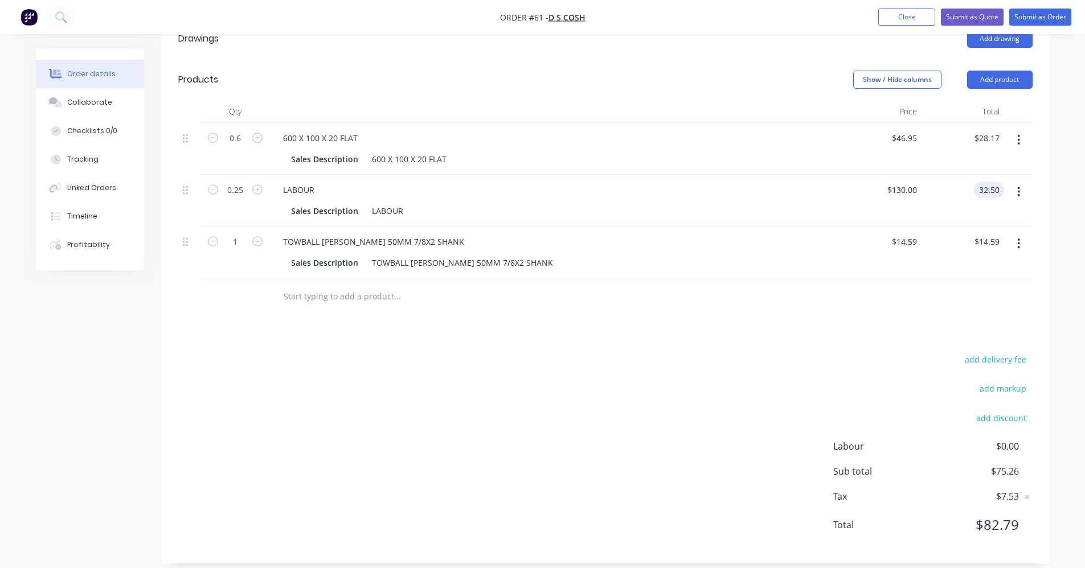
click at [983, 182] on input "32.50" at bounding box center [991, 190] width 26 height 17
type input "35"
type input "$140.00"
type input "$35.00"
click at [645, 382] on div "add delivery fee add markup add discount Labour $0.00 Sub total $75.26 Tax $7.5…" at bounding box center [605, 449] width 854 height 195
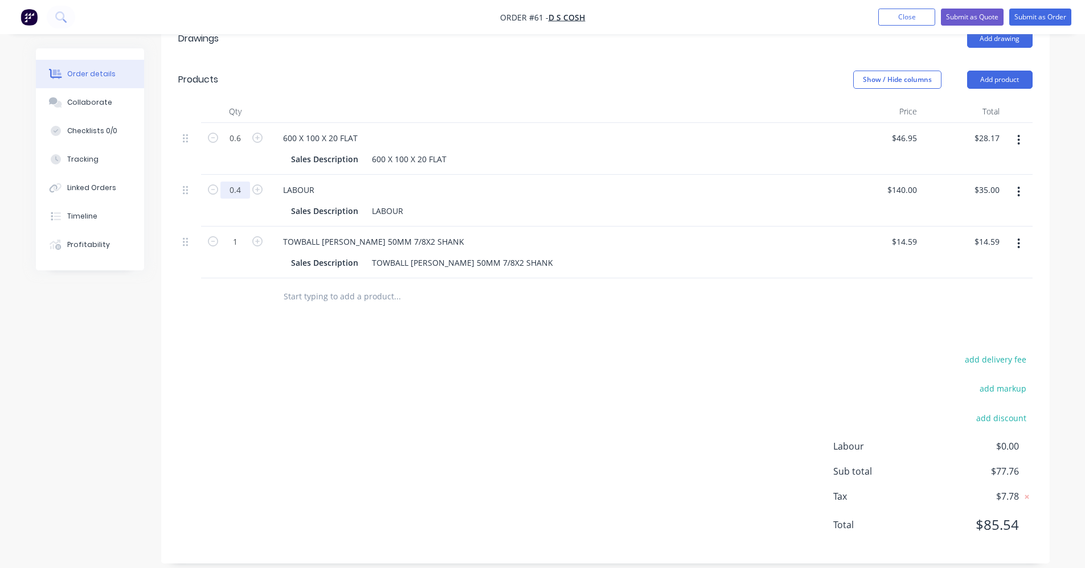
type input "0.4"
type input "$56.00"
click at [417, 419] on div "add delivery fee add markup add discount Labour $0.00 Sub total $77.76 Tax $7.7…" at bounding box center [605, 449] width 854 height 195
click at [239, 182] on input "0.4" at bounding box center [235, 190] width 30 height 17
type input "0.35"
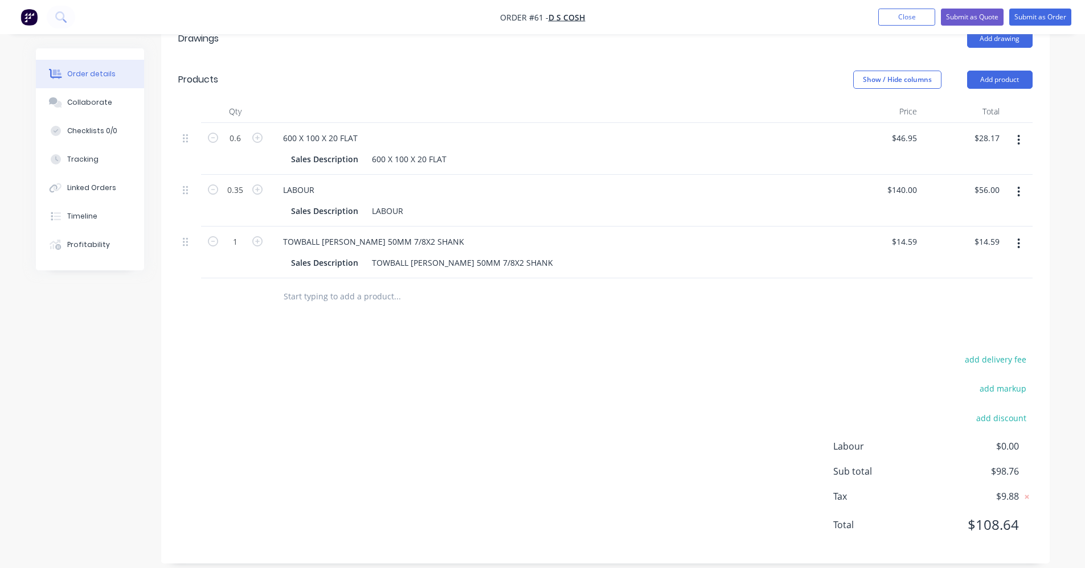
type input "$49.00"
click at [244, 327] on div "Drawings Add drawing Products Show / Hide columns Add product Qty Price Total 0…" at bounding box center [605, 291] width 888 height 546
click at [899, 182] on div "$140.00 $140.00" at bounding box center [902, 190] width 40 height 17
type input "$130.00"
type input "$45.50"
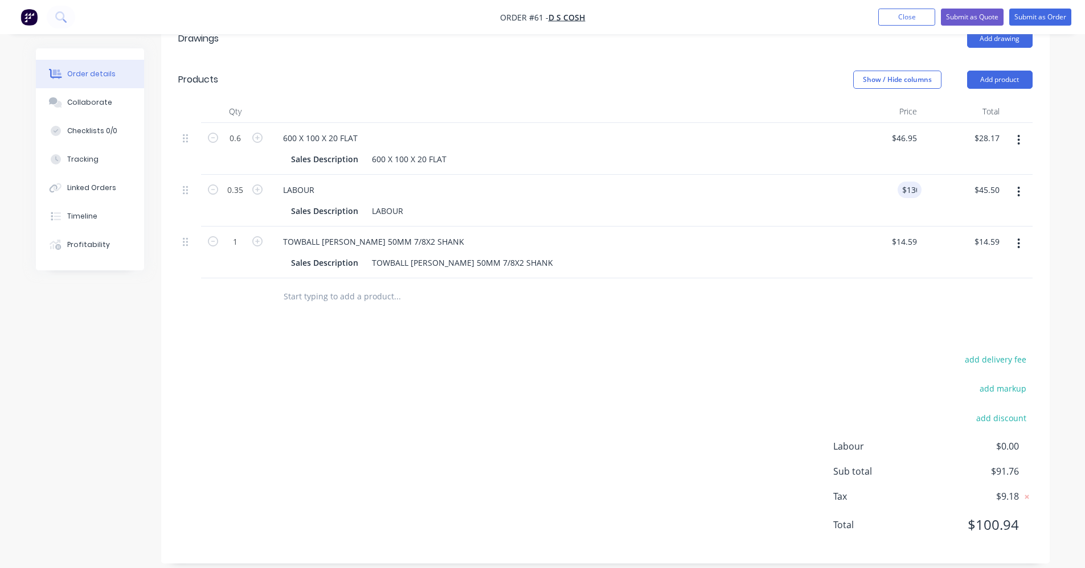
click at [740, 377] on div "add delivery fee add markup add discount Labour $0.00 Sub total $91.76 Tax $9.1…" at bounding box center [605, 449] width 854 height 195
click at [244, 182] on input "0.35" at bounding box center [235, 190] width 30 height 17
type input "0.5"
type input "$65.00"
click at [326, 352] on div "add delivery fee add markup add discount Labour $0.00 Sub total $88.26 Tax $8.8…" at bounding box center [605, 449] width 854 height 195
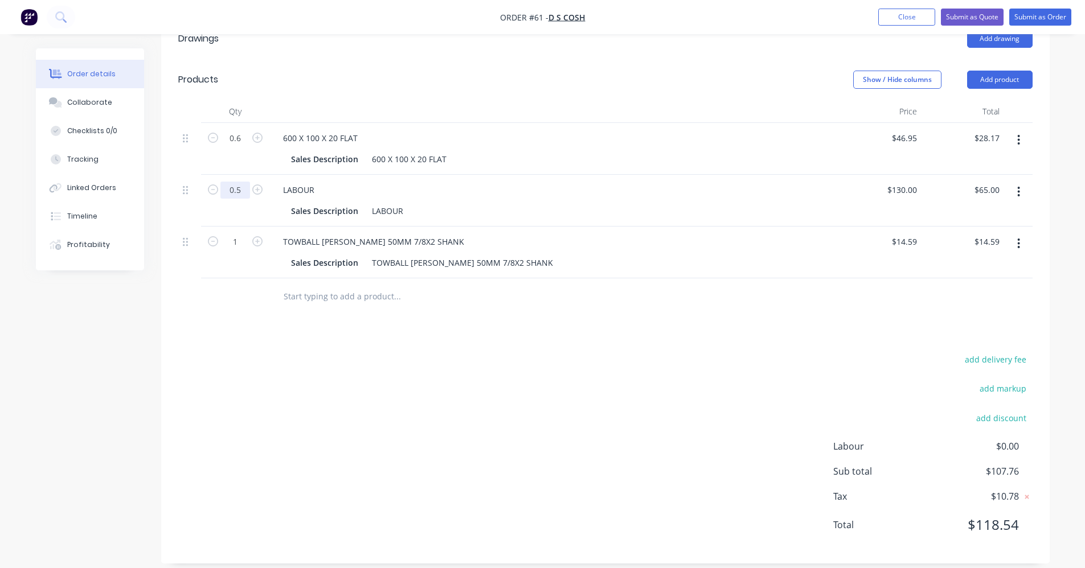
click at [239, 182] on input "0.5" at bounding box center [235, 190] width 30 height 17
type input "0.35"
type input "$45.50"
click at [368, 366] on div "add delivery fee add markup add discount Labour $0.00 Sub total $107.76 Tax $10…" at bounding box center [605, 449] width 854 height 195
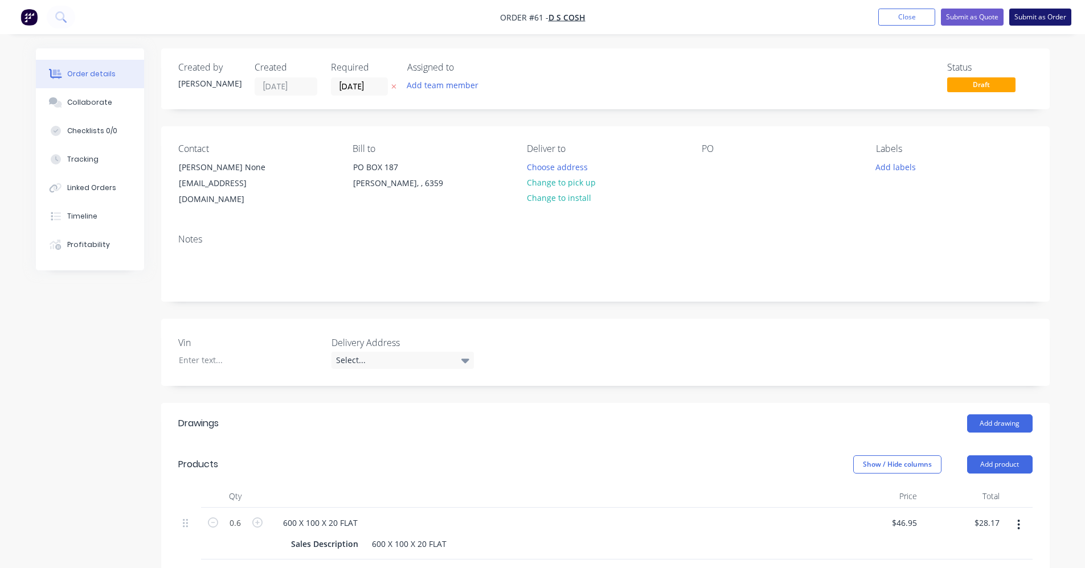
click at [1060, 11] on button "Submit as Order" at bounding box center [1040, 17] width 62 height 17
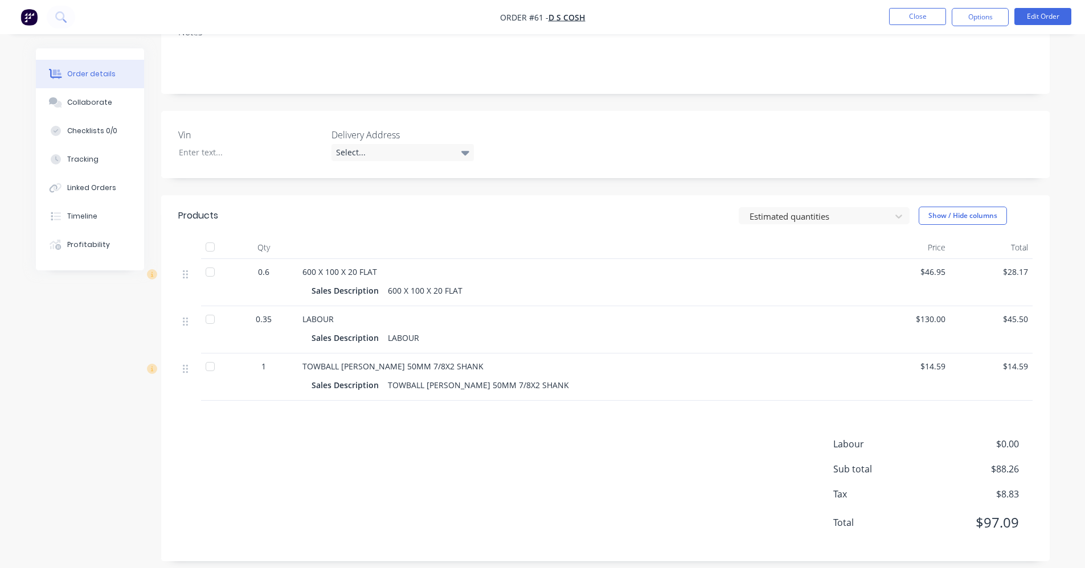
scroll to position [204, 0]
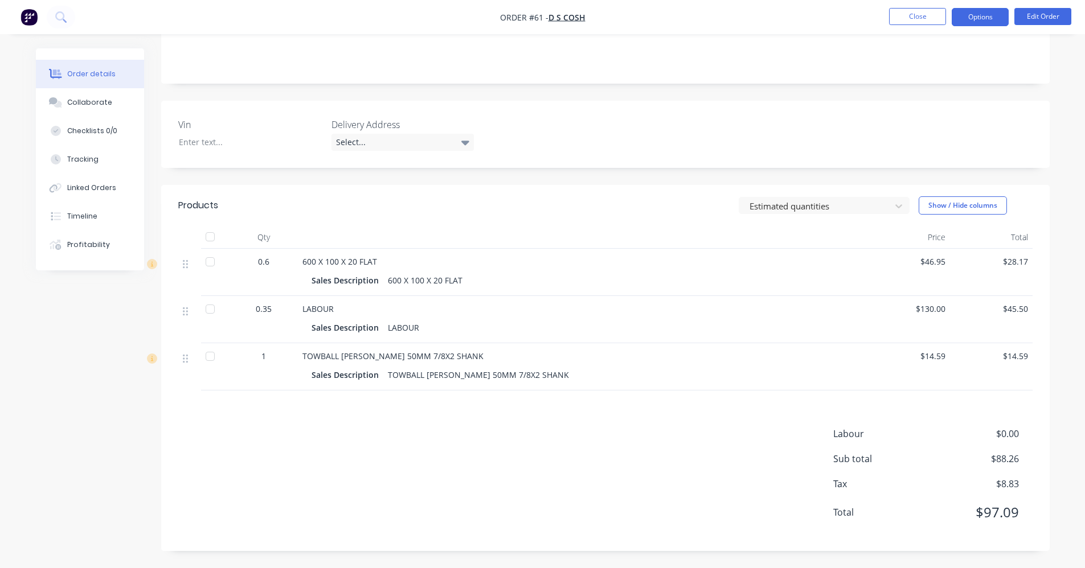
click at [990, 16] on button "Options" at bounding box center [980, 17] width 57 height 18
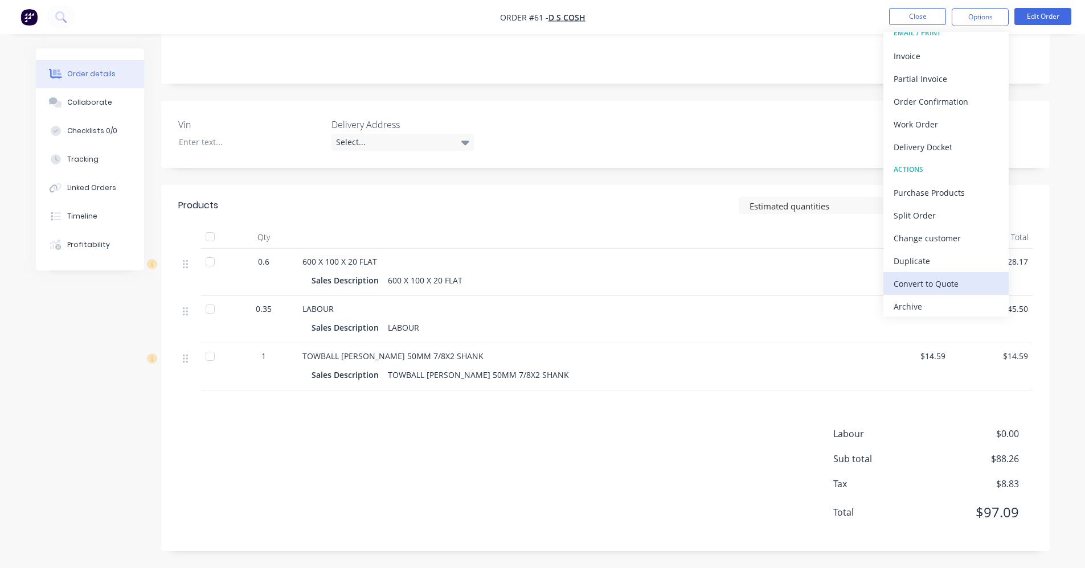
scroll to position [17, 0]
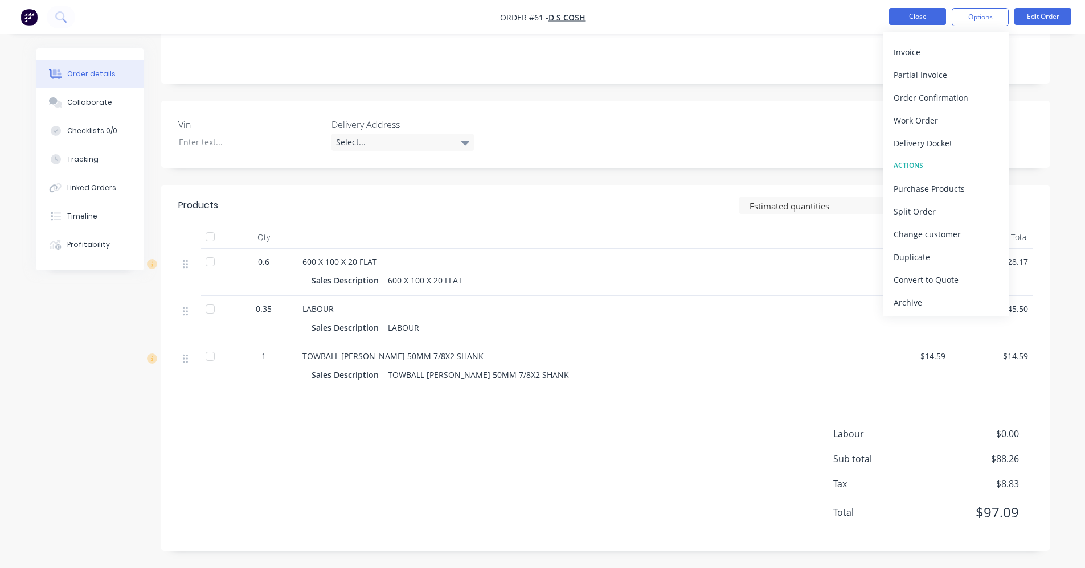
click at [906, 11] on button "Close" at bounding box center [917, 16] width 57 height 17
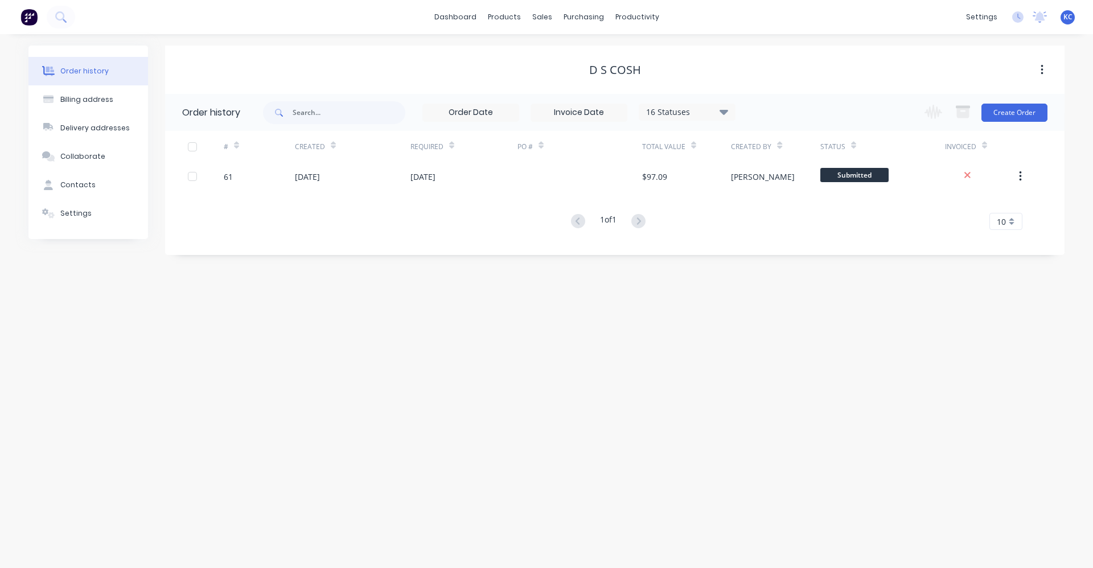
click at [1042, 67] on icon "button" at bounding box center [1042, 70] width 2 height 10
click at [855, 67] on div "D S COSH" at bounding box center [615, 70] width 900 height 14
click at [509, 10] on div "products" at bounding box center [504, 17] width 44 height 17
click at [519, 54] on div "Product Catalogue" at bounding box center [554, 55] width 71 height 10
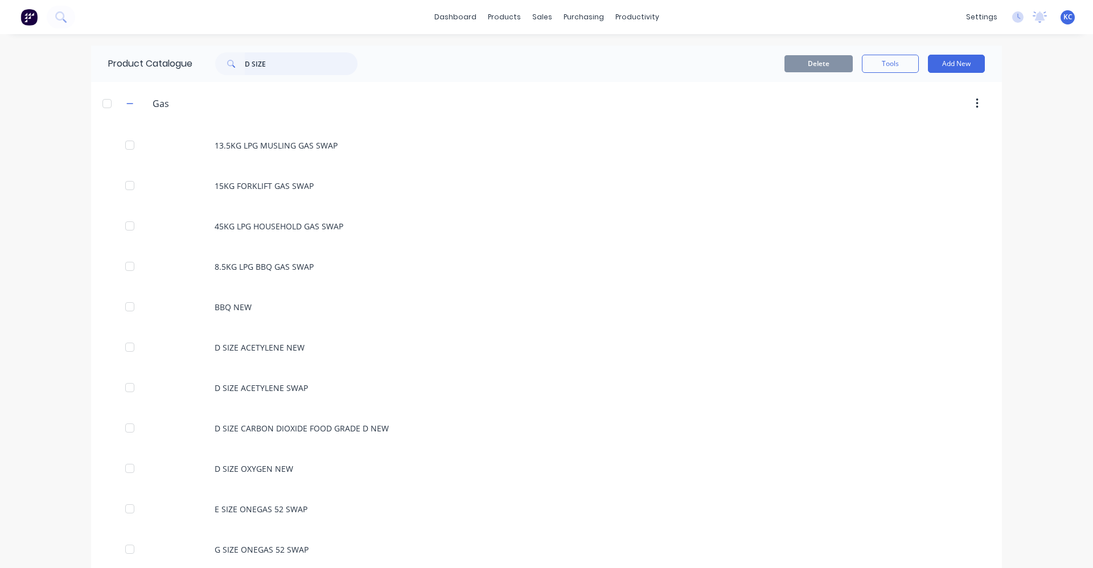
drag, startPoint x: 276, startPoint y: 62, endPoint x: 222, endPoint y: 62, distance: 54.1
click at [222, 62] on div "D SIZE" at bounding box center [286, 63] width 142 height 23
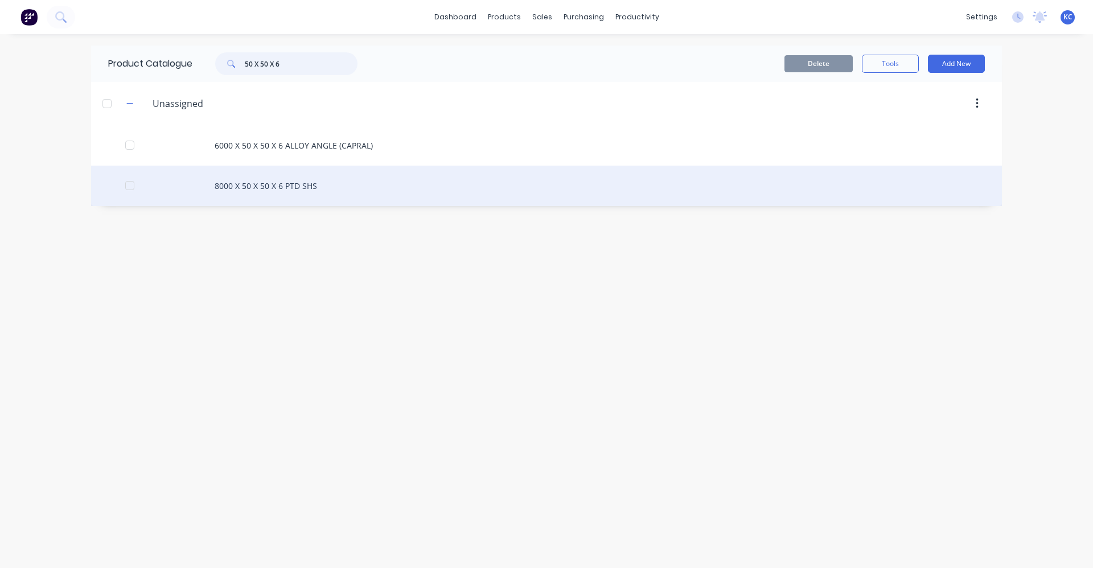
type input "50 X 50 X 6"
click at [335, 192] on div "8000 X 50 X 50 X 6 PTD SHS" at bounding box center [546, 186] width 911 height 40
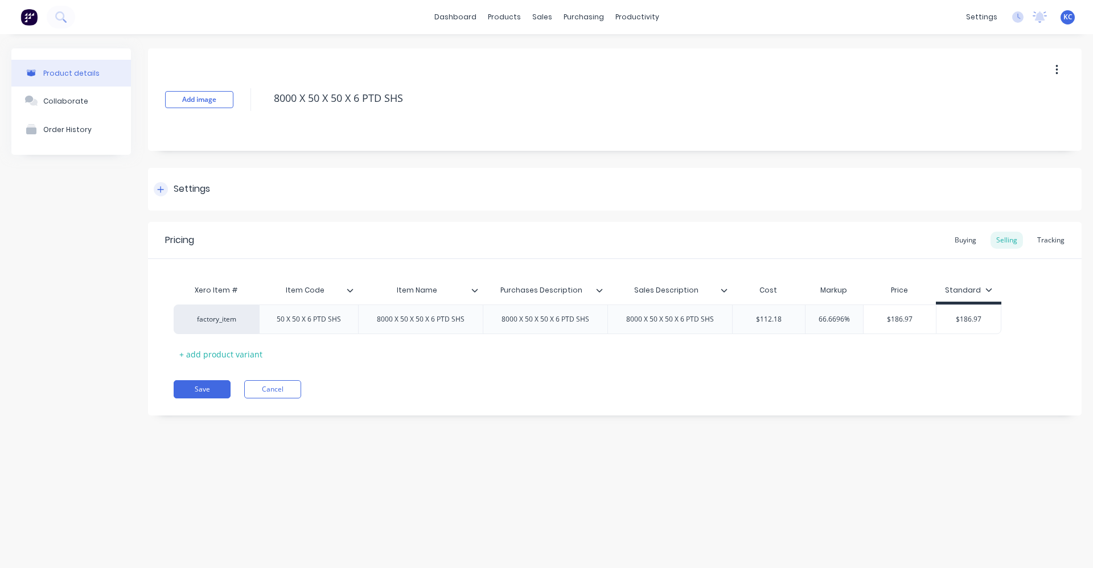
type textarea "x"
